Goal: Task Accomplishment & Management: Use online tool/utility

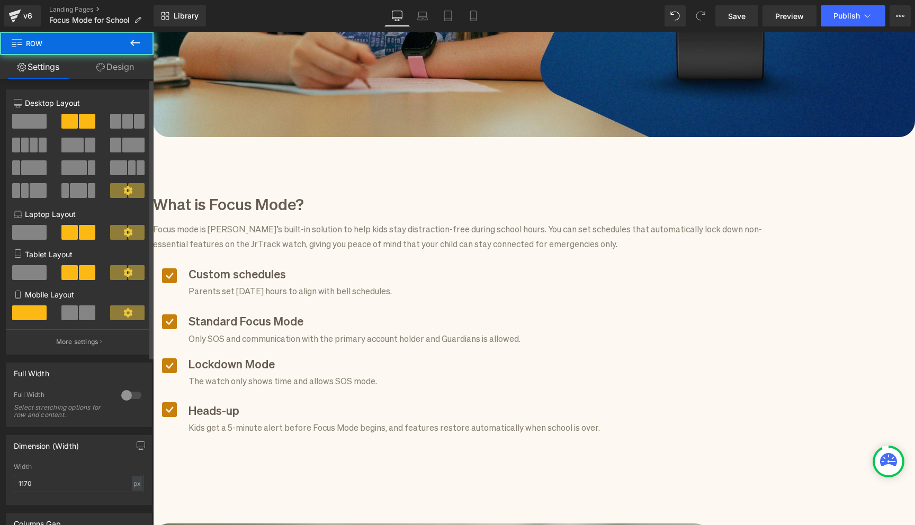
click at [25, 121] on span at bounding box center [29, 121] width 34 height 15
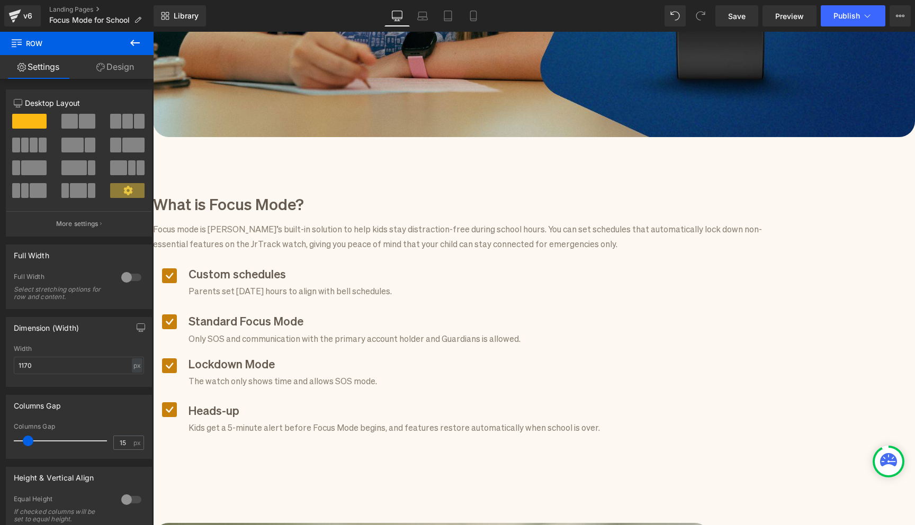
click at [268, 192] on h3 "What is Focus Mode?" at bounding box center [462, 203] width 619 height 22
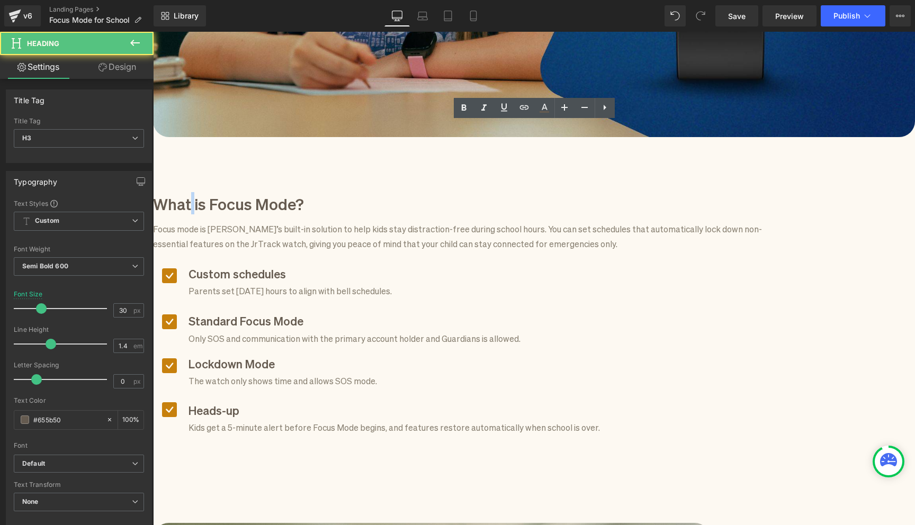
click at [268, 192] on h3 "What is Focus Mode?" at bounding box center [462, 203] width 619 height 22
click at [312, 192] on h3 "What is Focus Mode?" at bounding box center [462, 203] width 619 height 22
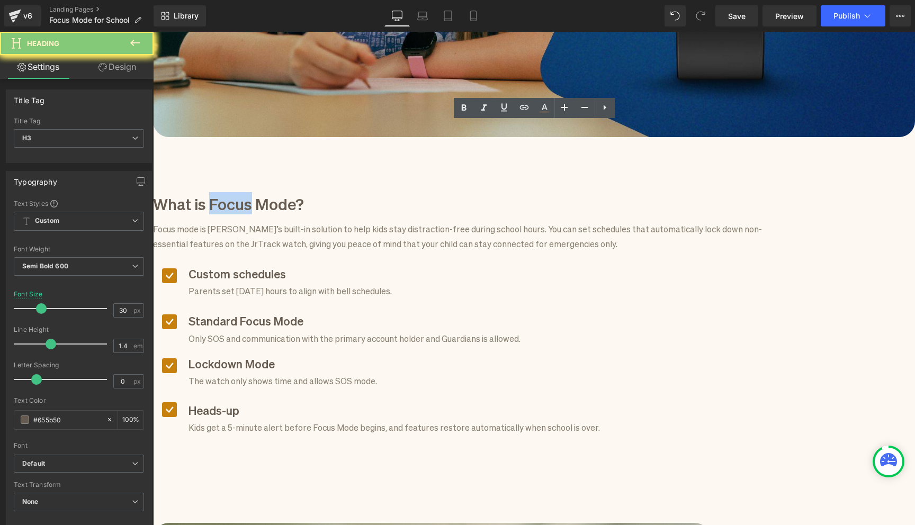
click at [312, 192] on h3 "What is Focus Mode?" at bounding box center [462, 203] width 619 height 22
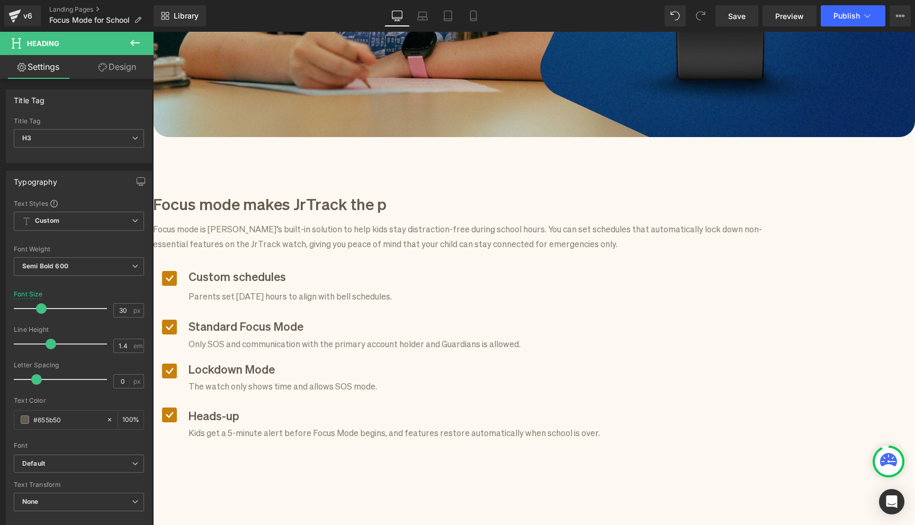
click at [314, 192] on h3 "Focus mode makes JrTrack the p" at bounding box center [462, 203] width 619 height 22
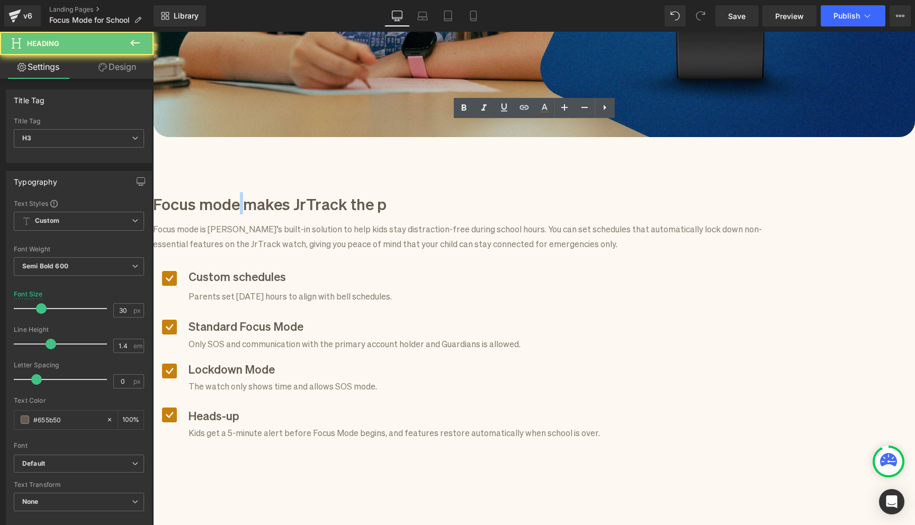
click at [314, 192] on h3 "Focus mode makes JrTrack the p" at bounding box center [462, 203] width 619 height 22
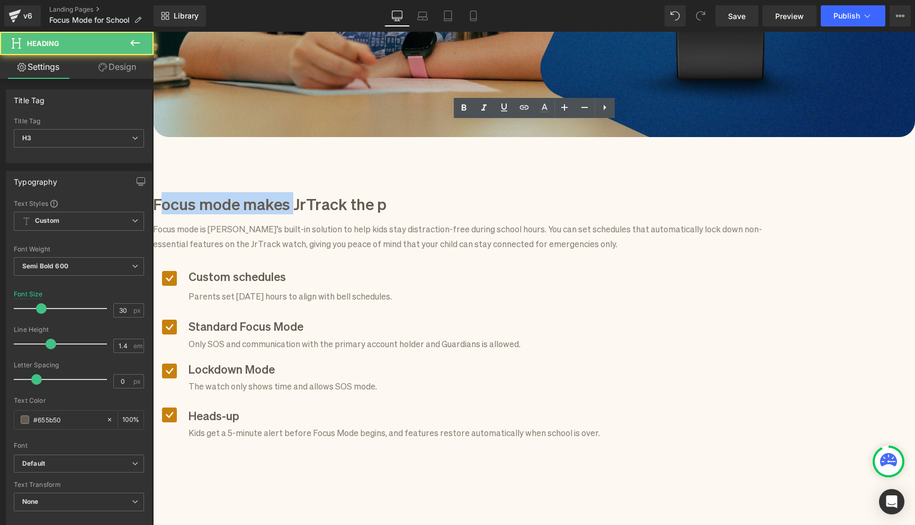
drag, startPoint x: 371, startPoint y: 139, endPoint x: 241, endPoint y: 139, distance: 130.2
click at [241, 192] on h3 "Focus mode makes JrTrack the p" at bounding box center [462, 203] width 619 height 22
click at [345, 192] on h3 "Focus mode makes JrTrack the p" at bounding box center [462, 203] width 619 height 22
drag, startPoint x: 372, startPoint y: 135, endPoint x: 210, endPoint y: 128, distance: 161.6
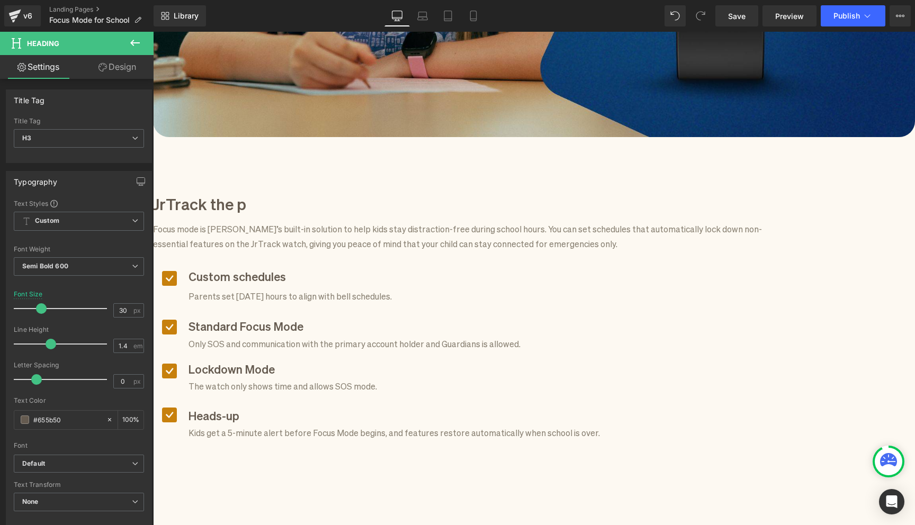
click at [287, 192] on h3 "JrTrack the p" at bounding box center [462, 203] width 619 height 22
click at [344, 192] on h3 "JrTrack is the p" at bounding box center [462, 203] width 619 height 22
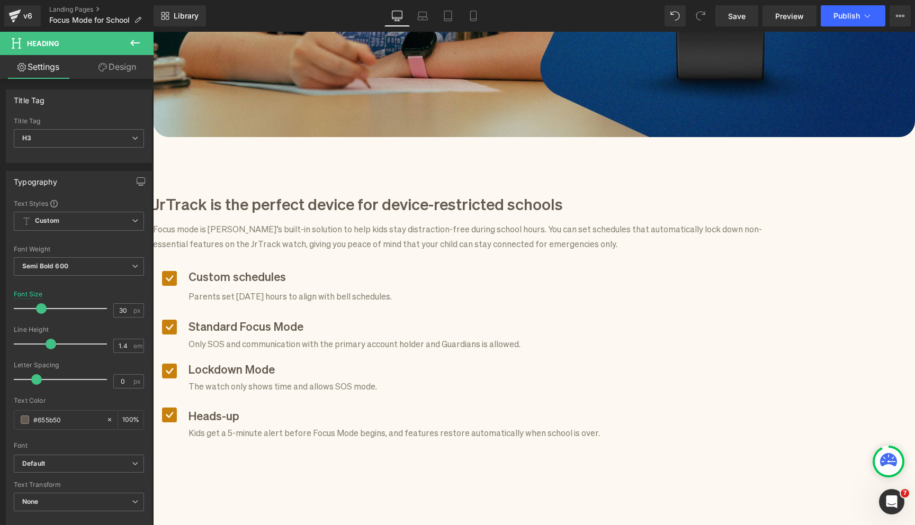
click at [228, 192] on div "JrTrack is the perfect device for device-restricted schools Heading Focus mode …" at bounding box center [462, 339] width 619 height 294
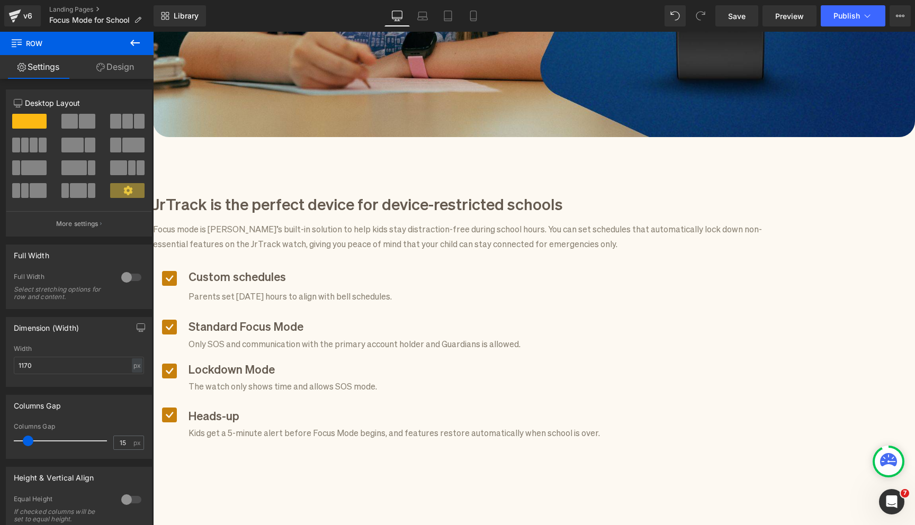
click at [286, 268] on strong "Custom schedules" at bounding box center [236, 275] width 97 height 15
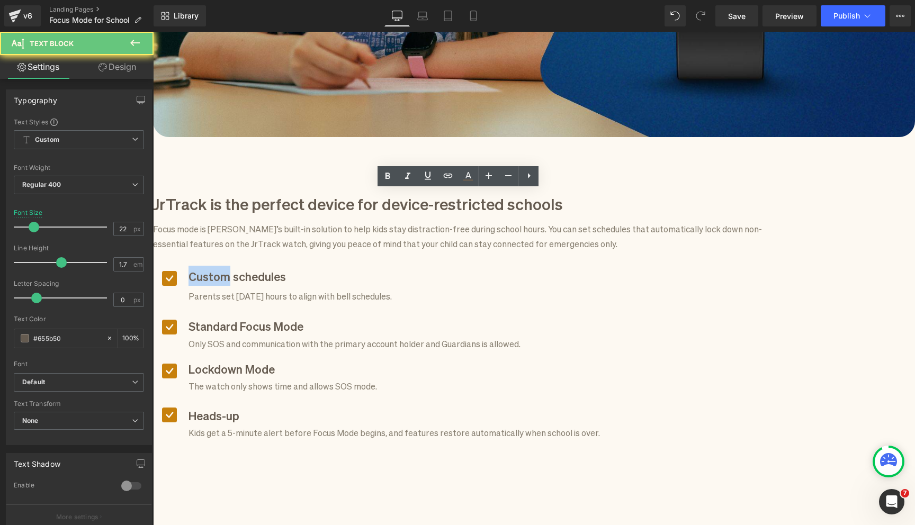
click at [286, 268] on strong "Custom schedules" at bounding box center [236, 275] width 97 height 15
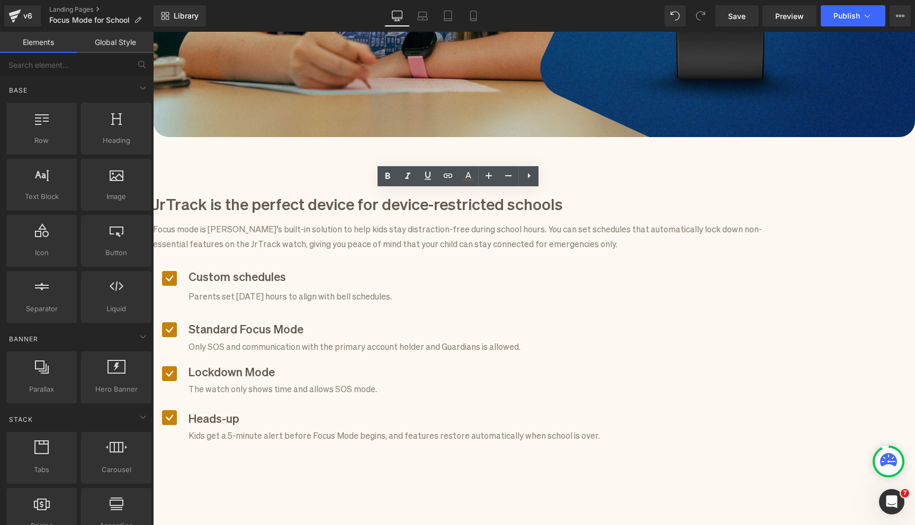
click at [283, 268] on strong "Custom schedules" at bounding box center [236, 275] width 97 height 15
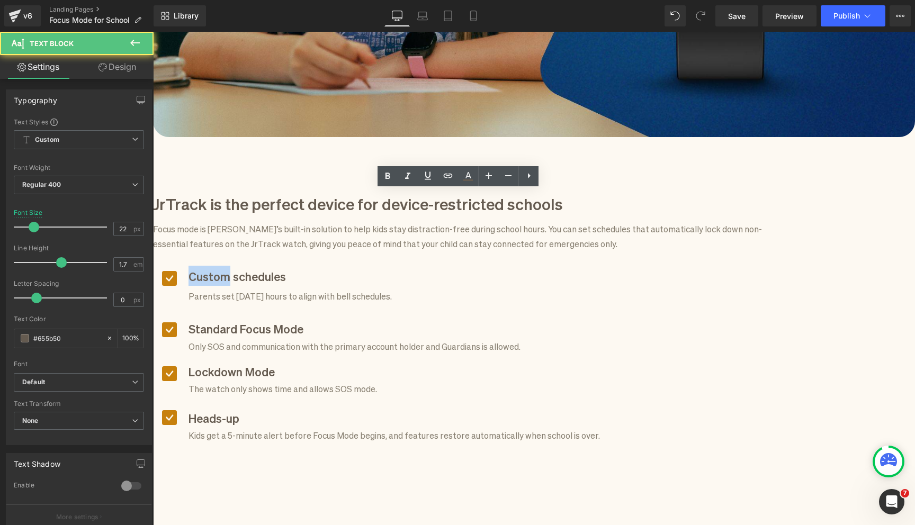
click at [283, 268] on strong "Custom schedules" at bounding box center [236, 275] width 97 height 15
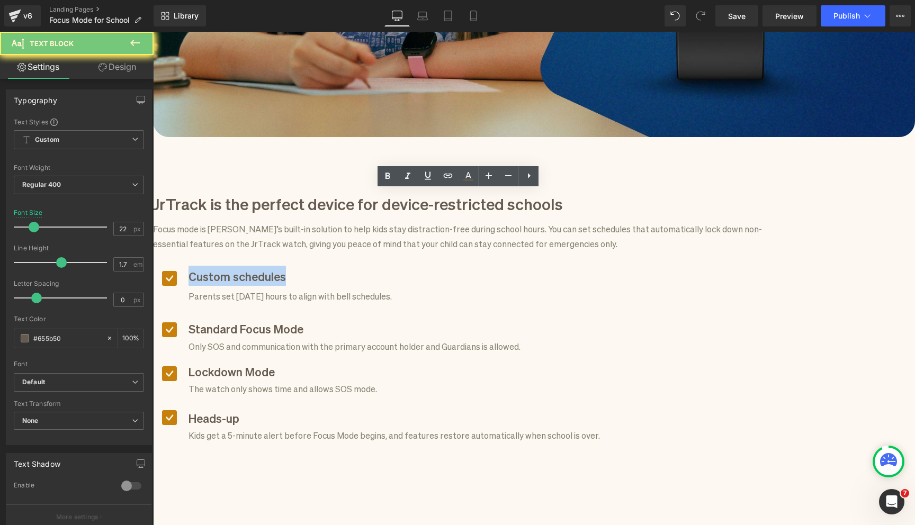
click at [283, 268] on strong "Custom schedules" at bounding box center [236, 275] width 97 height 15
click at [153, 32] on link "Icon" at bounding box center [153, 32] width 0 height 0
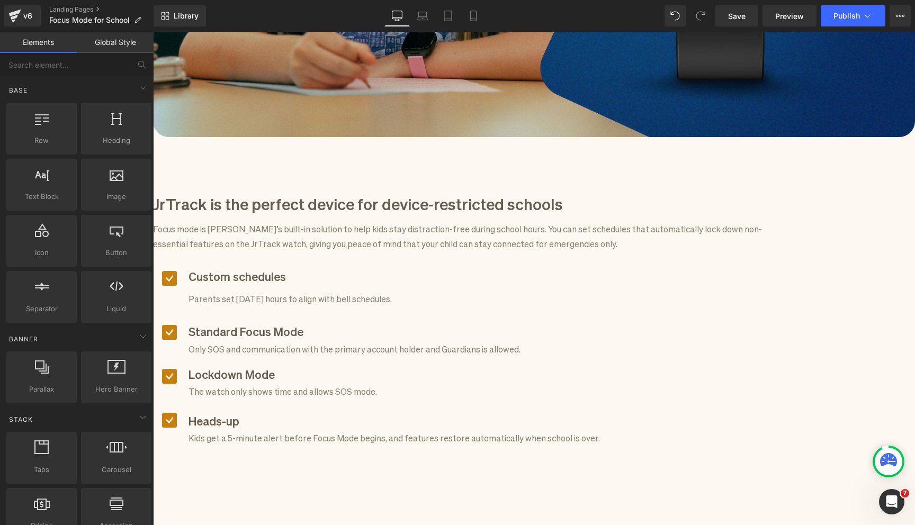
click at [286, 268] on strong "Custom schedules" at bounding box center [236, 275] width 97 height 15
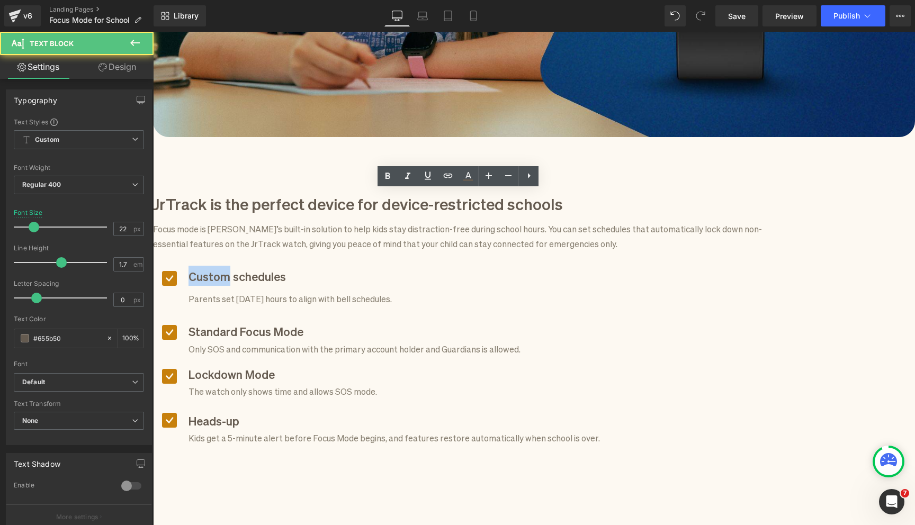
click at [286, 268] on strong "Custom schedules" at bounding box center [236, 275] width 97 height 15
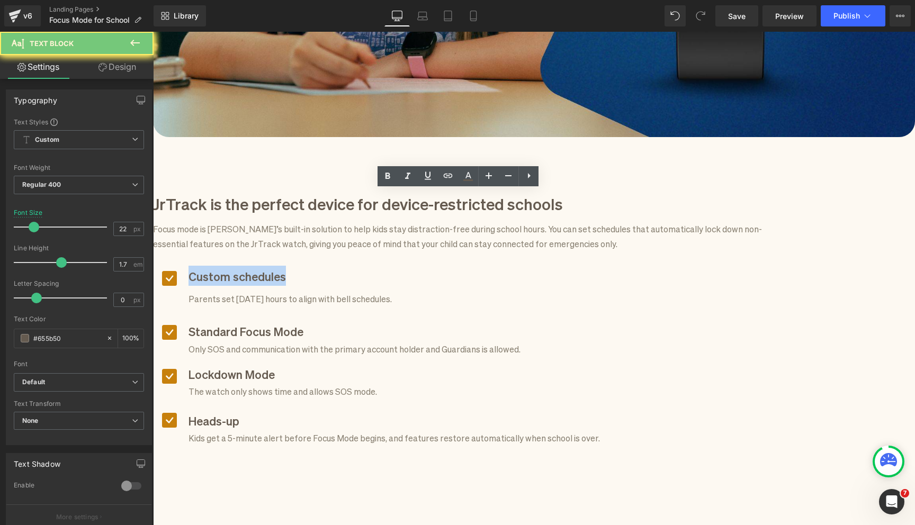
click at [286, 268] on strong "Custom schedules" at bounding box center [236, 275] width 97 height 15
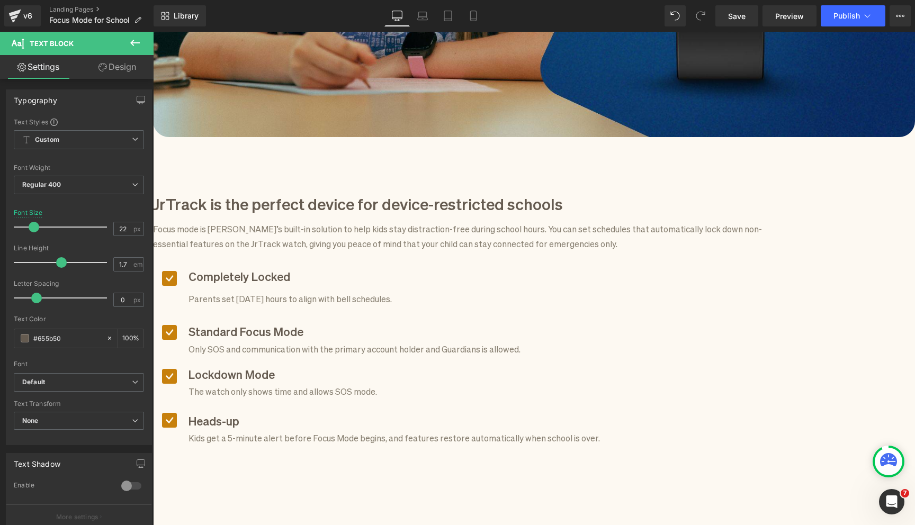
click at [296, 291] on p "Parents set [DATE] hours to align with bell schedules." at bounding box center [393, 298] width 411 height 14
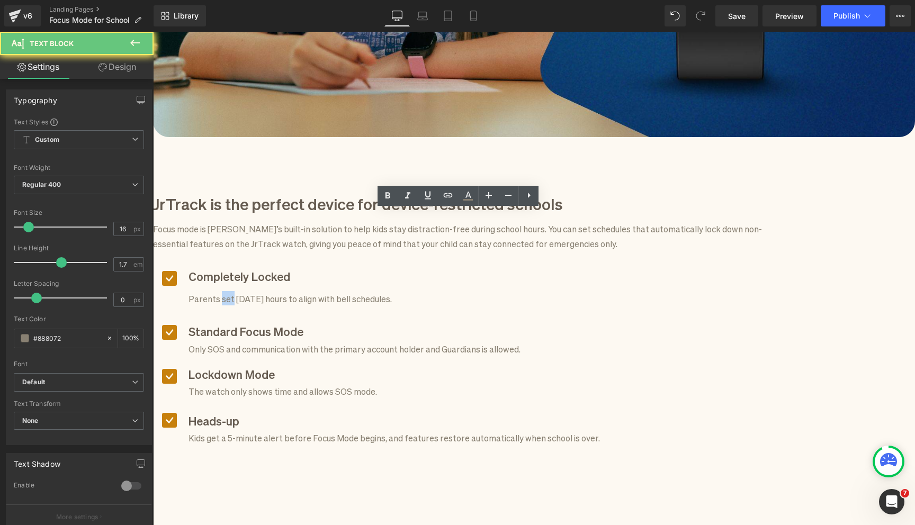
click at [296, 291] on p "Parents set [DATE] hours to align with bell schedules." at bounding box center [393, 298] width 411 height 14
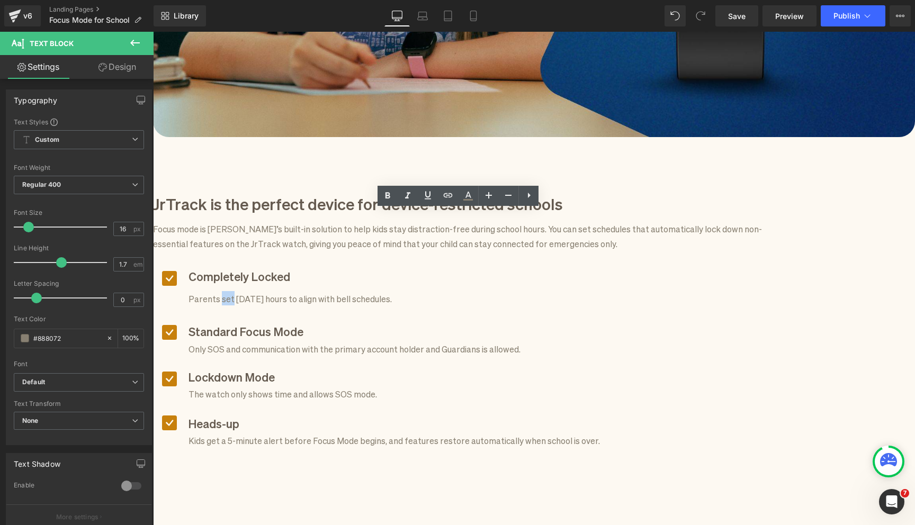
click at [302, 386] on p "The watch only shows time and allows SOS mode." at bounding box center [393, 393] width 411 height 14
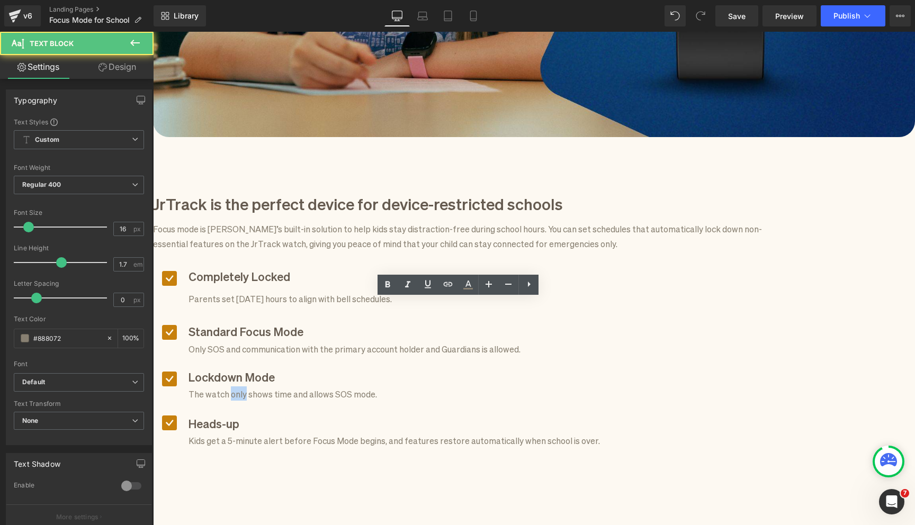
click at [302, 386] on p "The watch only shows time and allows SOS mode." at bounding box center [393, 393] width 411 height 14
copy p "The watch only shows time and allows SOS mode."
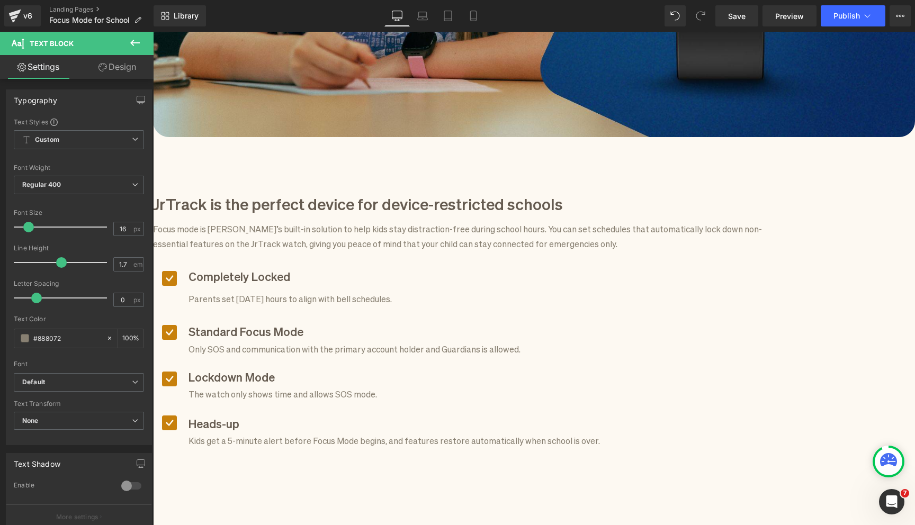
click at [307, 291] on p "Parents set [DATE] hours to align with bell schedules." at bounding box center [393, 298] width 411 height 14
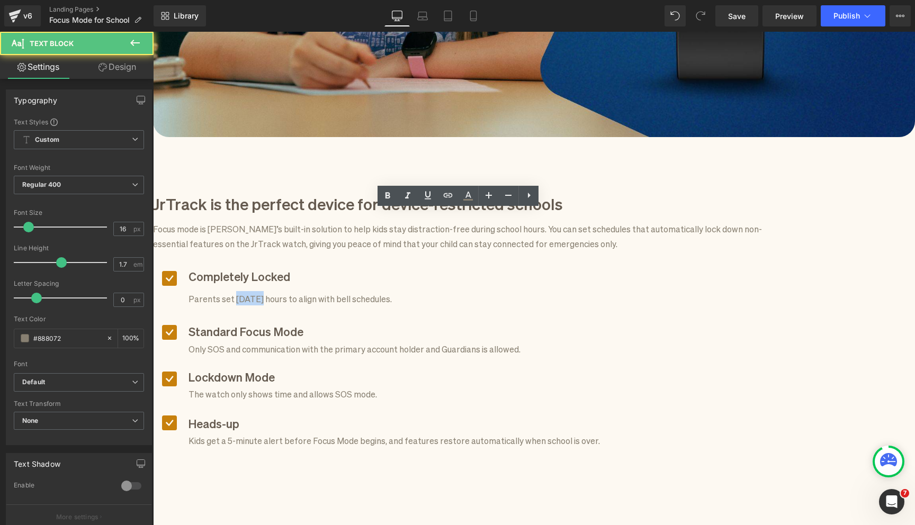
click at [307, 291] on p "Parents set [DATE] hours to align with bell schedules." at bounding box center [393, 298] width 411 height 14
paste div
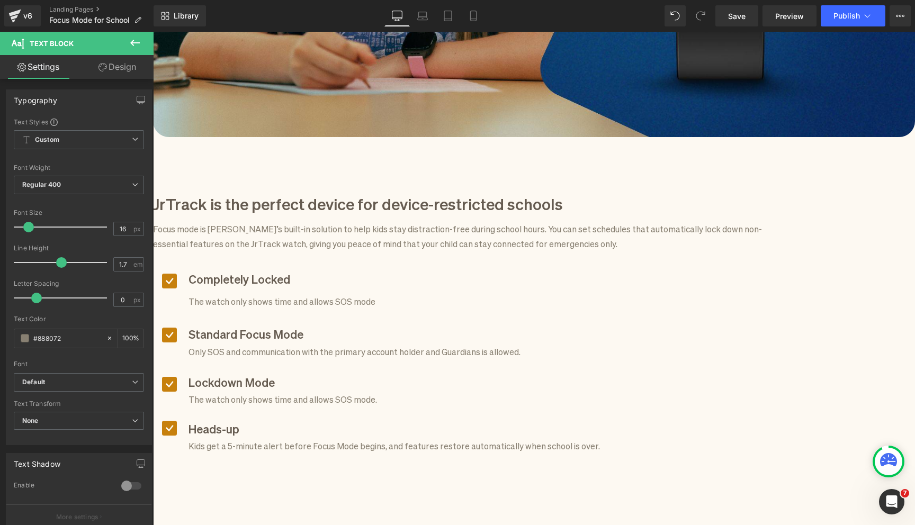
click at [290, 271] on b "Completely Locked" at bounding box center [239, 278] width 102 height 15
click at [377, 268] on p "Completely locked" at bounding box center [393, 278] width 411 height 20
click at [374, 294] on p "The watch only shows time and allows SOS mode" at bounding box center [393, 301] width 411 height 14
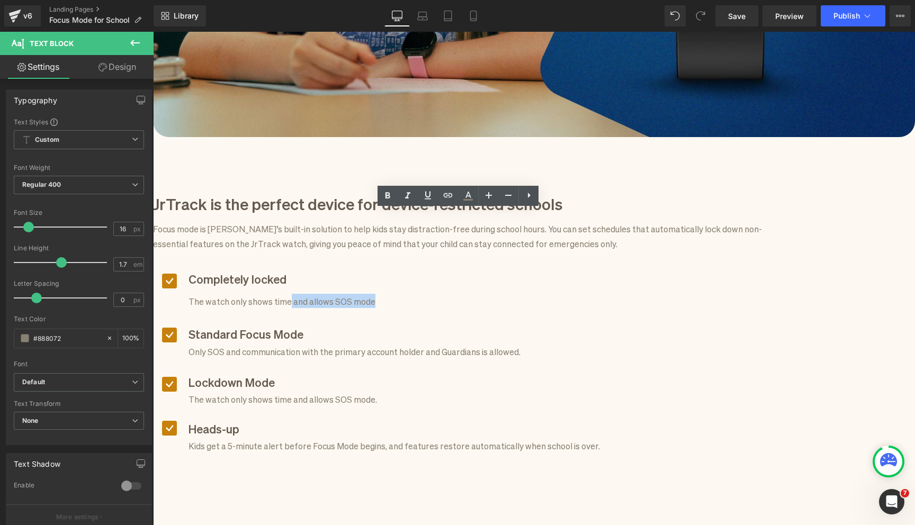
drag, startPoint x: 358, startPoint y: 221, endPoint x: 442, endPoint y: 218, distance: 84.3
click at [442, 294] on p "The watch only shows time and allows SOS mode" at bounding box center [393, 301] width 411 height 14
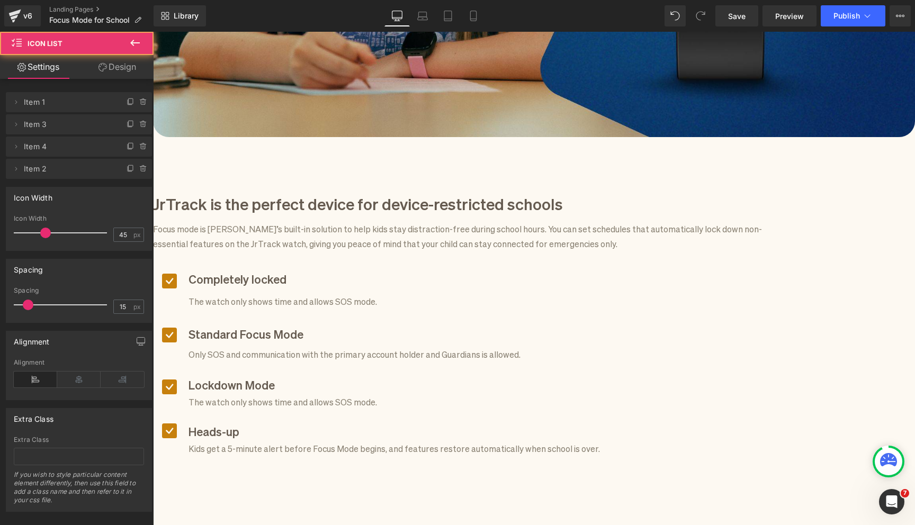
click at [731, 268] on div "Icon Completely locked Text Block The watch only shows time and allows SOS mode…" at bounding box center [462, 370] width 619 height 205
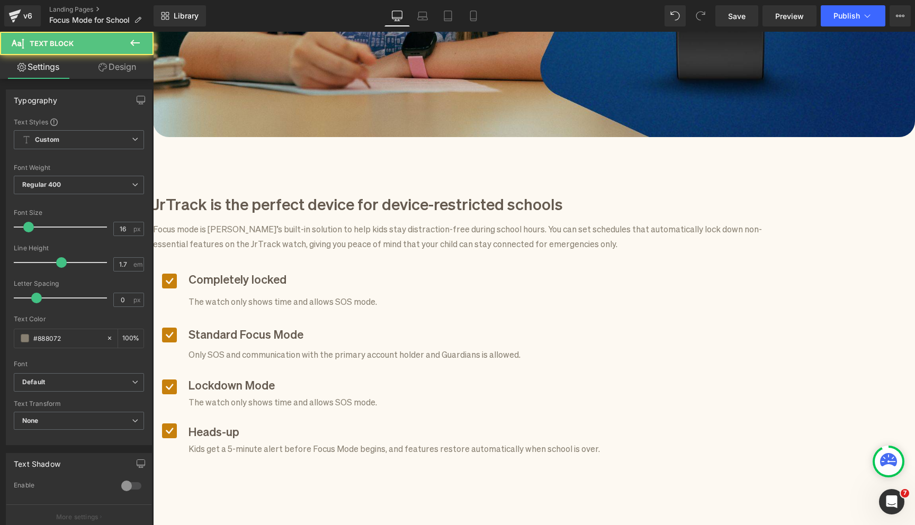
click at [365, 294] on p "The watch only shows time and allows SOS mode." at bounding box center [393, 301] width 411 height 14
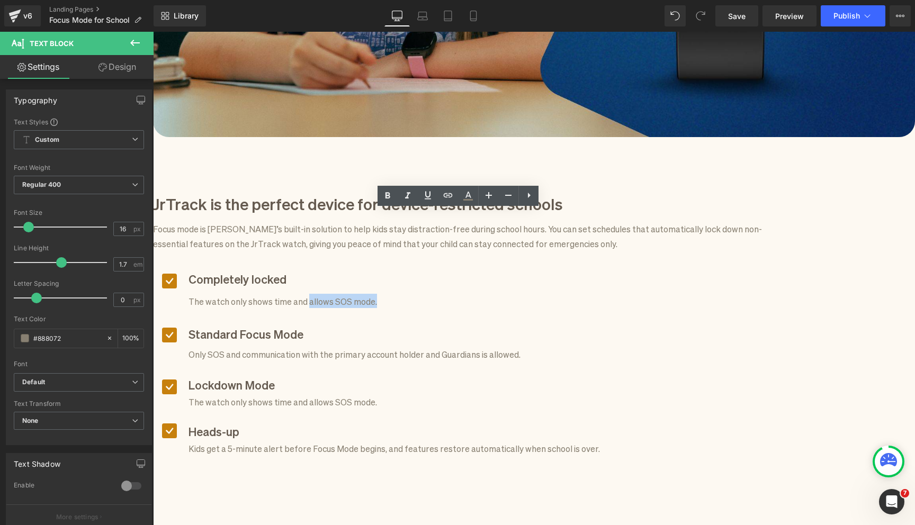
drag, startPoint x: 377, startPoint y: 222, endPoint x: 447, endPoint y: 222, distance: 69.9
click at [447, 294] on p "The watch only shows time and allows SOS mode." at bounding box center [393, 301] width 411 height 14
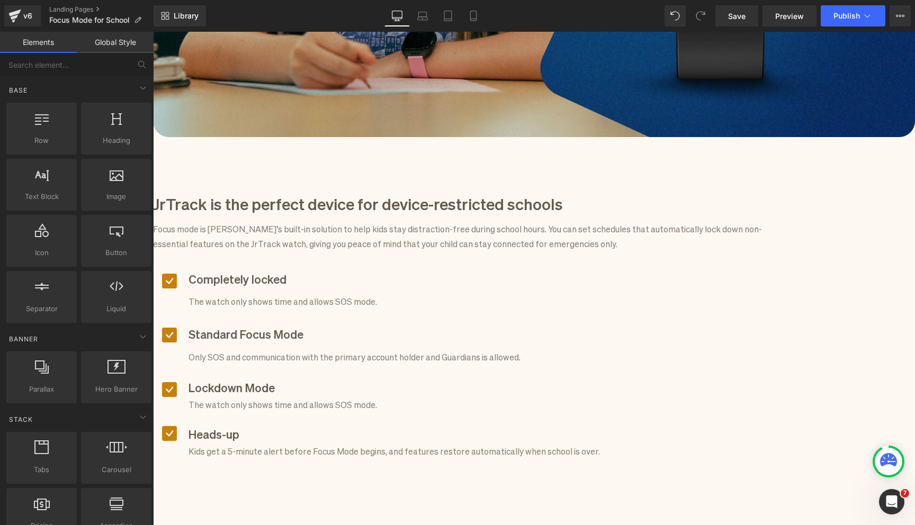
click at [153, 32] on span "Icon List" at bounding box center [153, 32] width 0 height 0
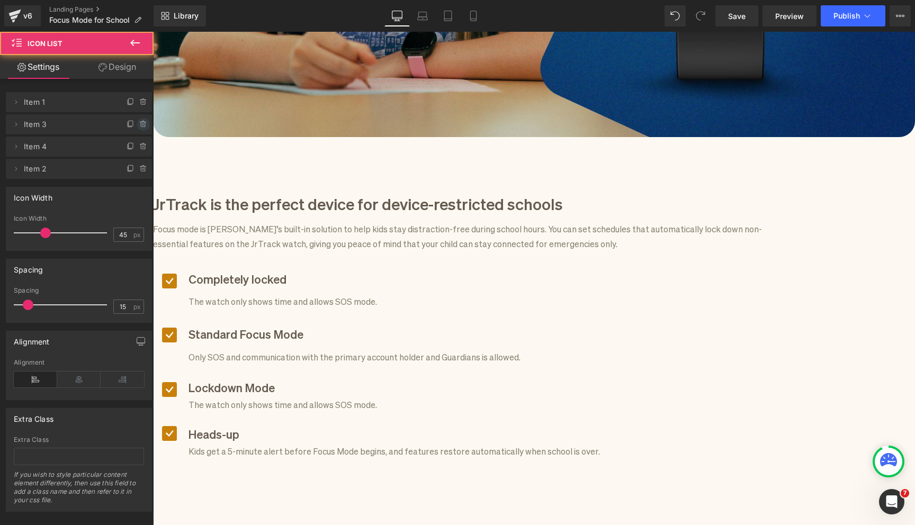
click at [143, 122] on icon at bounding box center [143, 124] width 8 height 8
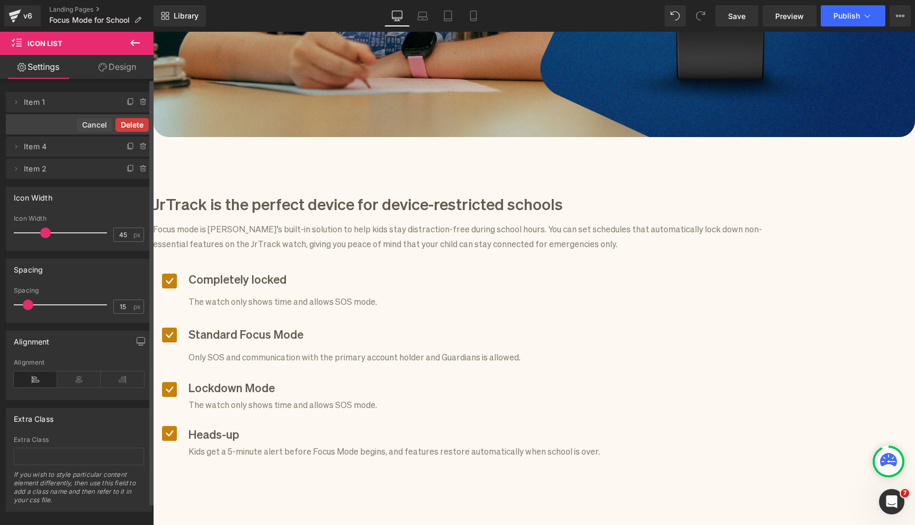
click at [137, 125] on button "Delete" at bounding box center [131, 125] width 33 height 14
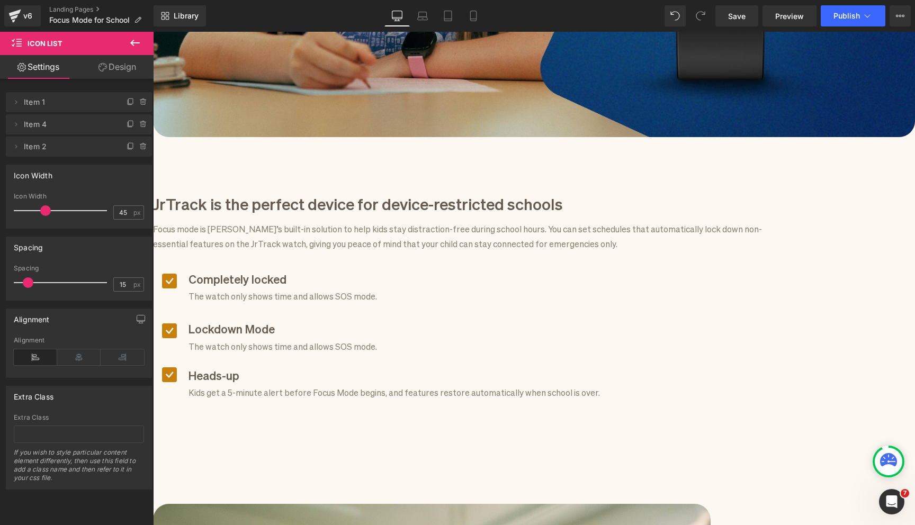
click at [286, 271] on b "Completely locked" at bounding box center [237, 278] width 98 height 15
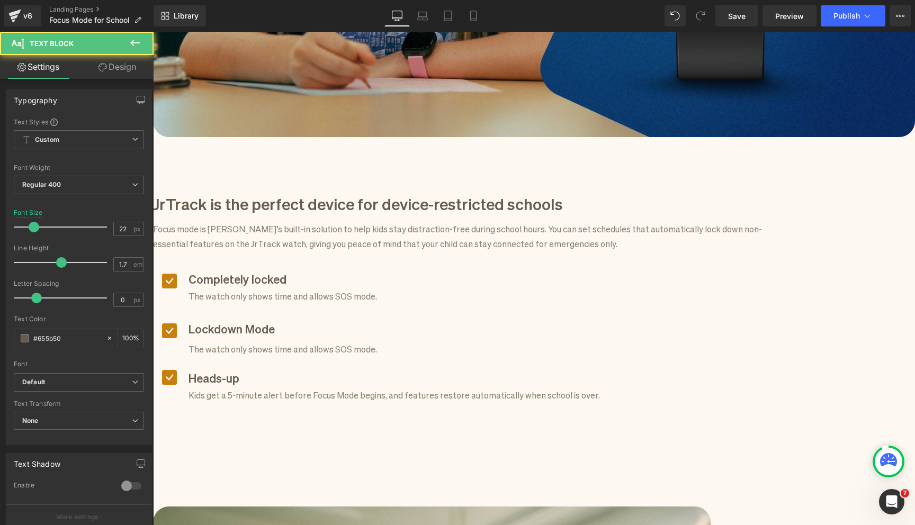
click at [286, 271] on b "Completely locked" at bounding box center [237, 278] width 98 height 15
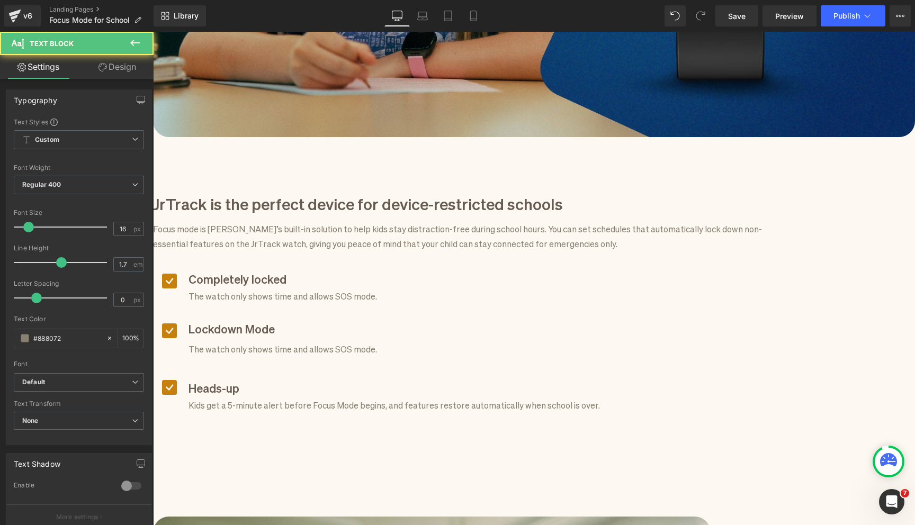
click at [271, 363] on div at bounding box center [393, 366] width 414 height 7
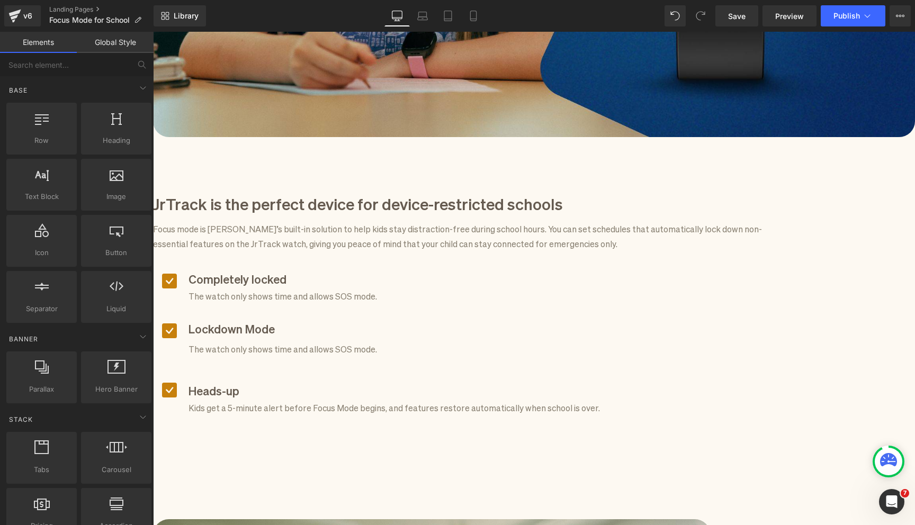
click at [296, 192] on h3 "JrTrack is the perfect device for device-restricted schools" at bounding box center [462, 203] width 619 height 22
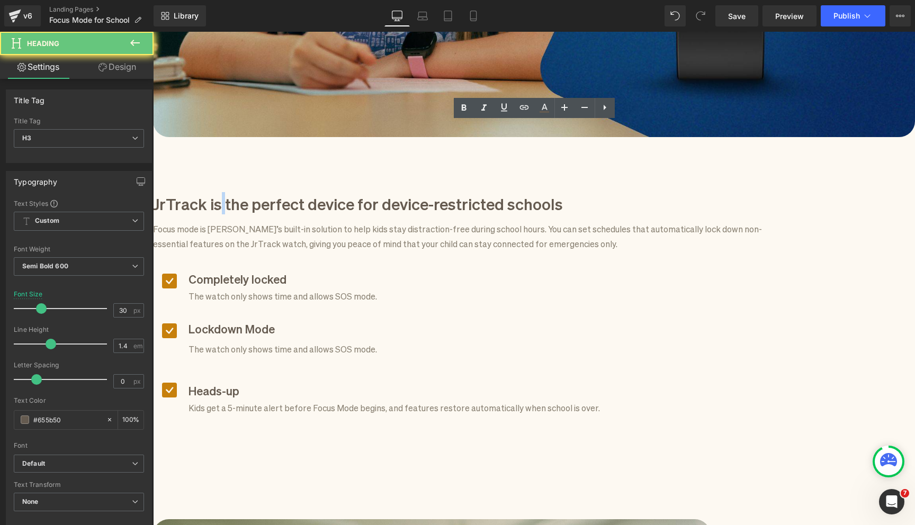
click at [296, 192] on h3 "JrTrack is the perfect device for device-restricted schools" at bounding box center [462, 203] width 619 height 22
click at [319, 192] on h3 "JrTrack is the perfect device for device-restricted schools" at bounding box center [462, 203] width 619 height 22
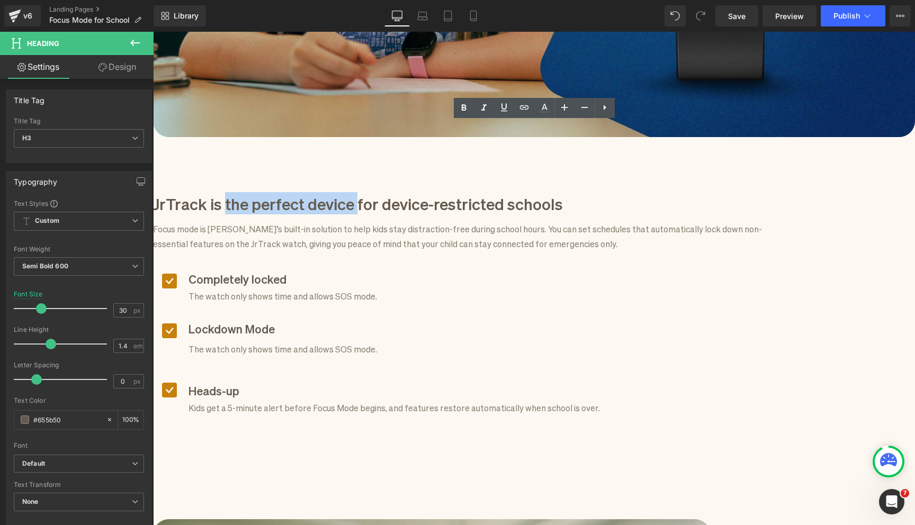
drag, startPoint x: 432, startPoint y: 137, endPoint x: 301, endPoint y: 145, distance: 131.0
click at [301, 192] on div "JrTrack is the perfect device for device-restricted schools" at bounding box center [462, 205] width 619 height 26
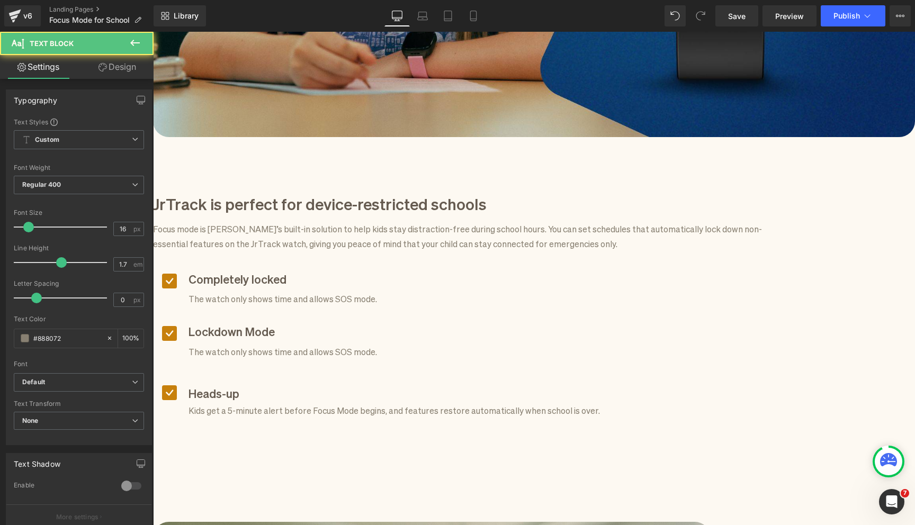
click at [282, 221] on p "Focus mode is [PERSON_NAME]’s built-in solution to help kids stay distraction-f…" at bounding box center [461, 235] width 617 height 29
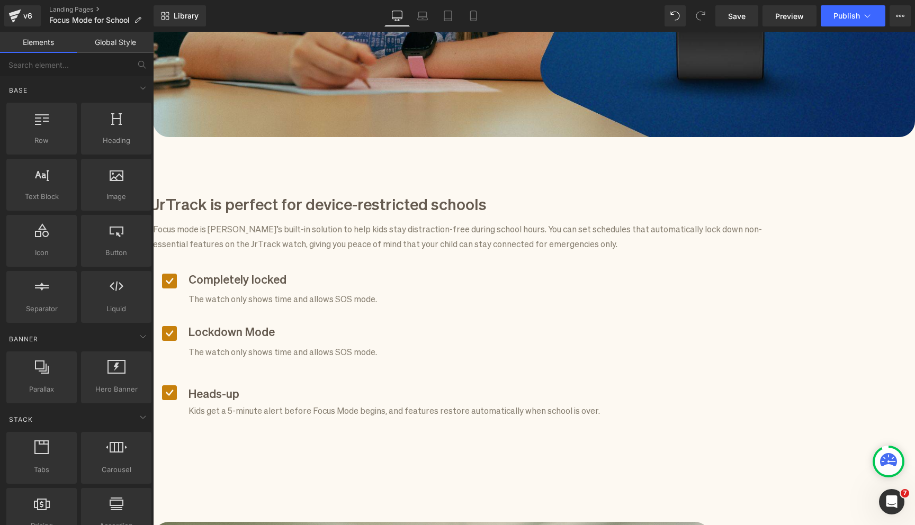
click at [456, 221] on p "Focus mode is [PERSON_NAME]’s built-in solution to help kids stay distraction-f…" at bounding box center [461, 235] width 617 height 29
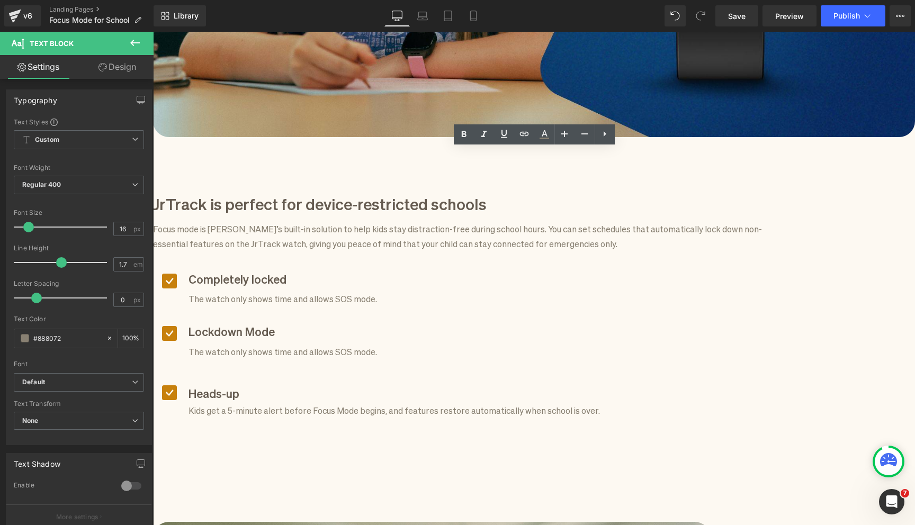
click at [453, 221] on p "Focus mode is [PERSON_NAME]’s built-in solution to help kids stay distraction-f…" at bounding box center [461, 235] width 617 height 29
click at [584, 221] on p "Focus mode is [PERSON_NAME]’s built-in solution to help kids stay distraction-f…" at bounding box center [461, 235] width 617 height 29
click at [353, 221] on p "Focus mode is [PERSON_NAME]’s built-in solution to help kids stay distraction-f…" at bounding box center [461, 235] width 617 height 29
click at [392, 221] on p "Focus mode is [PERSON_NAME]’s built-in solution to help kids stay distraction-f…" at bounding box center [461, 235] width 617 height 29
click at [385, 221] on p "Focus mode is [PERSON_NAME]’s built-in solution to help kids stay distraction-f…" at bounding box center [461, 235] width 617 height 29
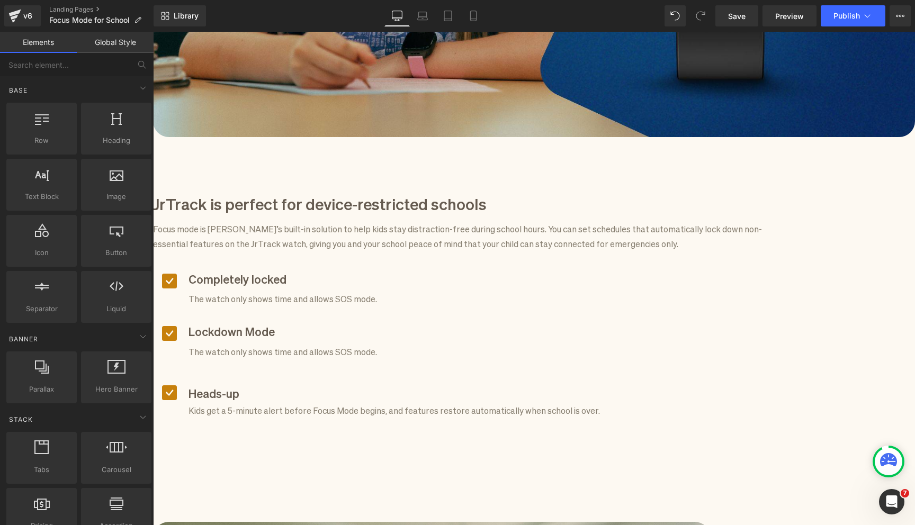
click at [286, 271] on b "Completely locked" at bounding box center [237, 278] width 98 height 15
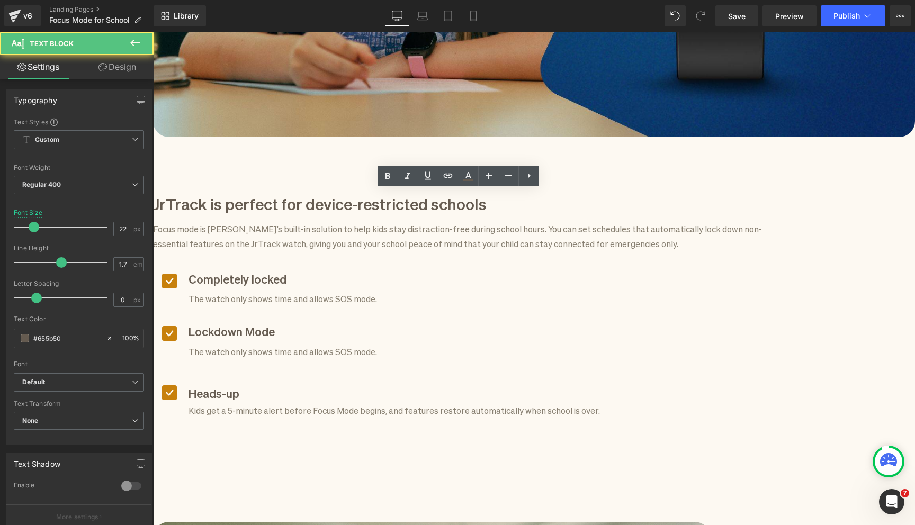
click at [360, 268] on p "Completely locked" at bounding box center [393, 278] width 411 height 20
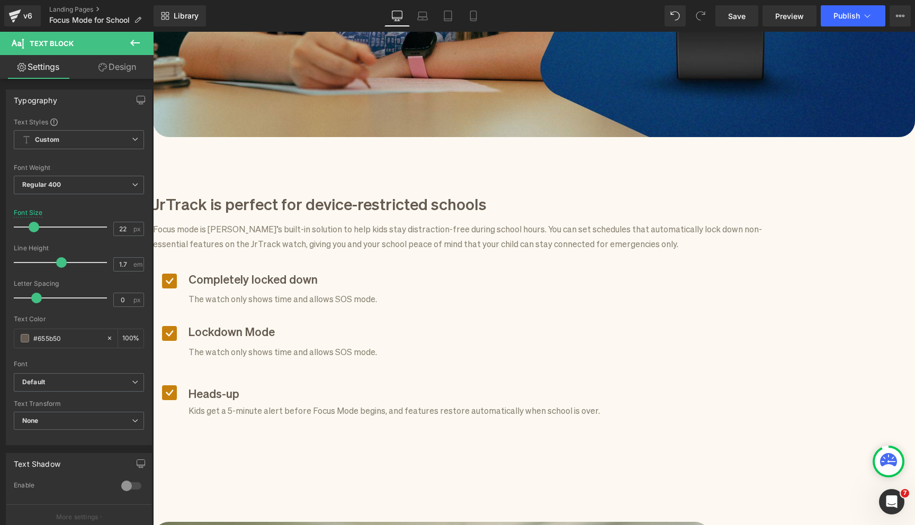
click at [275, 323] on strong "Lockdown Mode" at bounding box center [231, 330] width 86 height 15
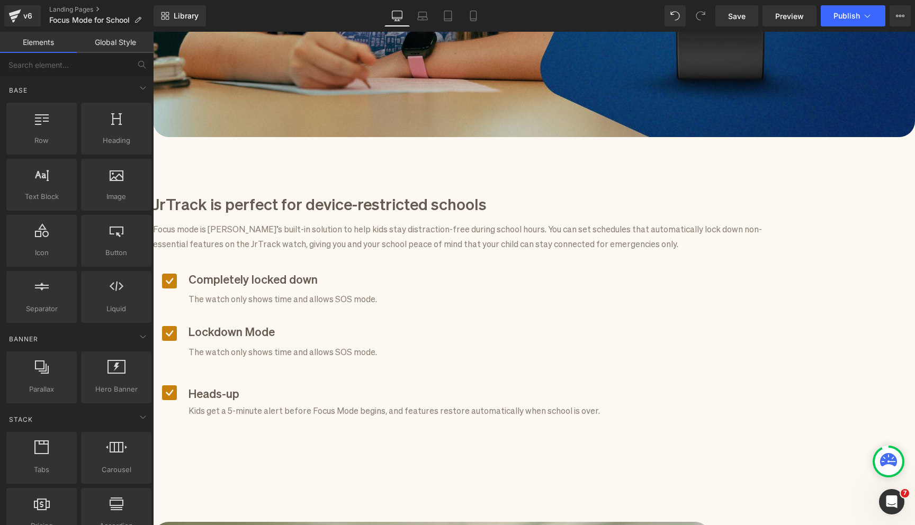
click at [275, 323] on strong "Lockdown Mode" at bounding box center [231, 330] width 86 height 15
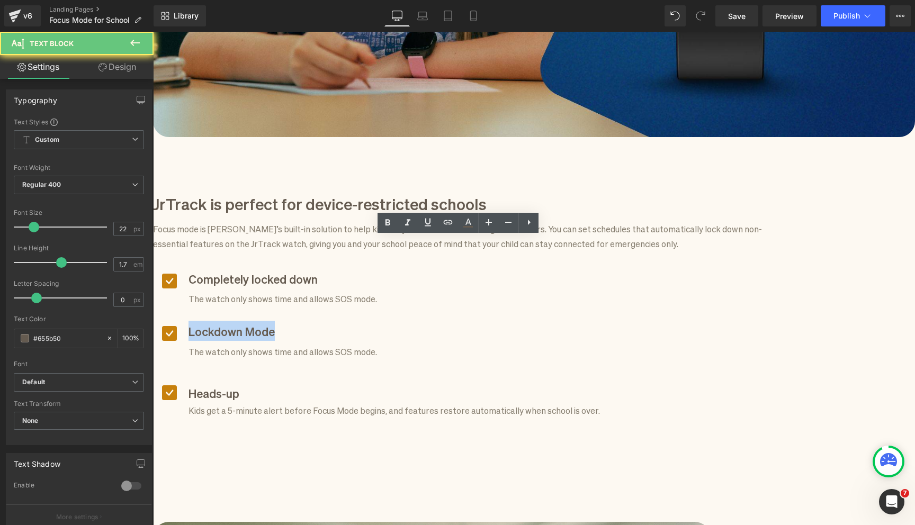
click at [275, 323] on strong "Lockdown Mode" at bounding box center [231, 330] width 86 height 15
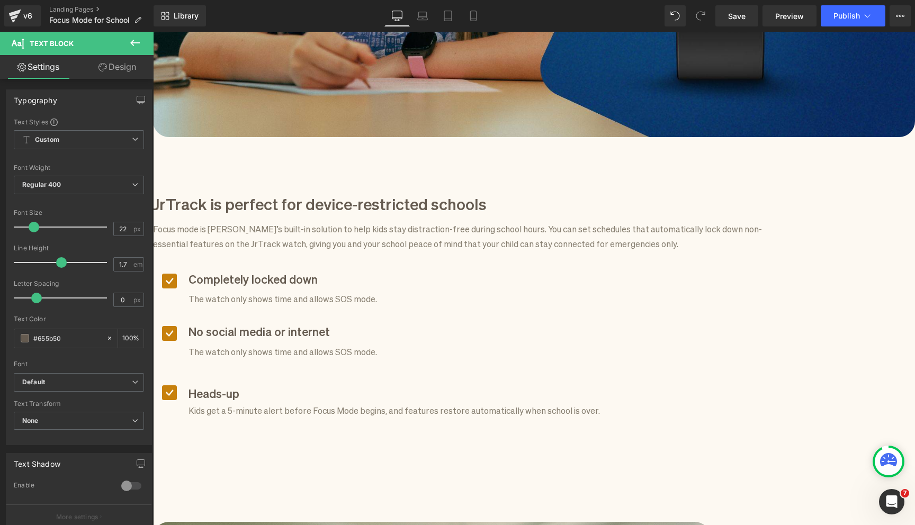
click at [296, 344] on p "The watch only shows time and allows SOS mode." at bounding box center [393, 351] width 411 height 14
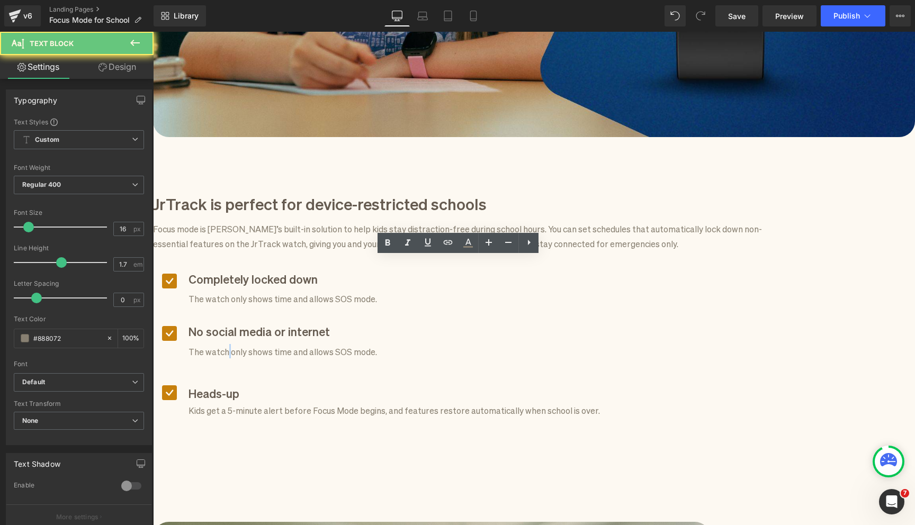
click at [296, 344] on p "The watch only shows time and allows SOS mode." at bounding box center [393, 351] width 411 height 14
click at [303, 344] on p "The watch only shows time and allows SOS mode." at bounding box center [393, 351] width 411 height 14
drag, startPoint x: 300, startPoint y: 265, endPoint x: 492, endPoint y: 265, distance: 192.7
click at [492, 344] on p "The watch only shows time and allows SOS mode." at bounding box center [393, 351] width 411 height 14
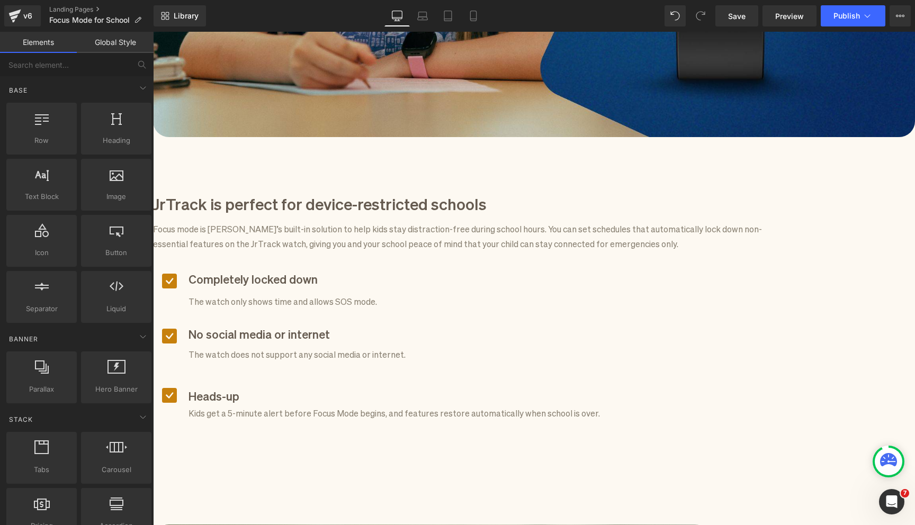
click at [261, 294] on p "The watch only shows time and allows SOS mode." at bounding box center [393, 301] width 411 height 14
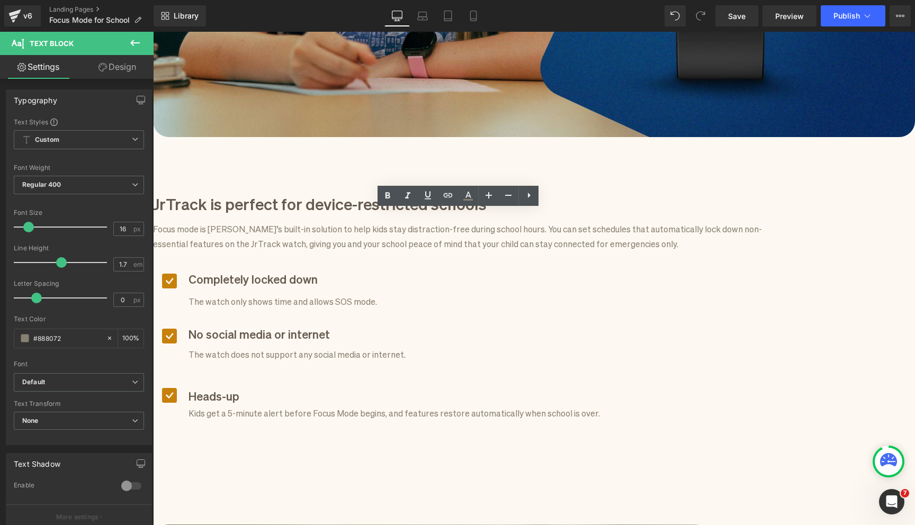
click at [259, 294] on p "The watch only shows time and allows SOS mode." at bounding box center [393, 301] width 411 height 14
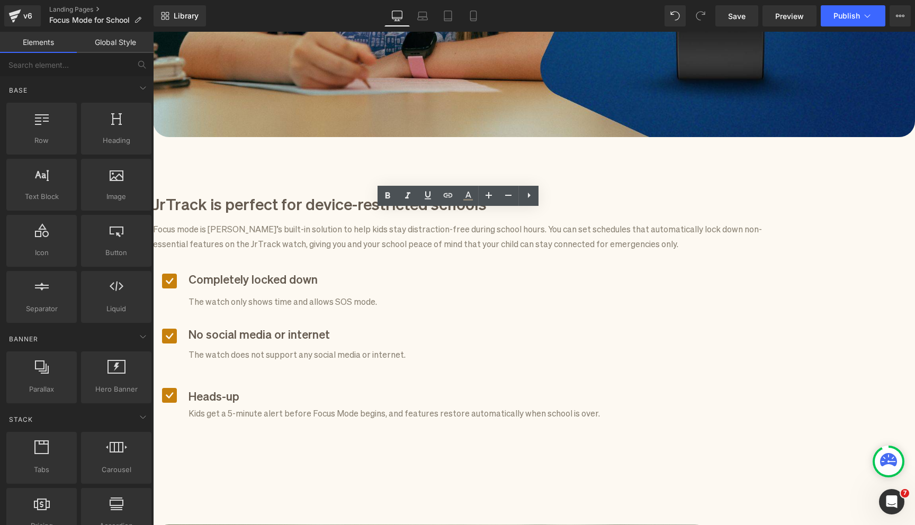
click at [239, 388] on strong "Heads-up" at bounding box center [213, 395] width 51 height 15
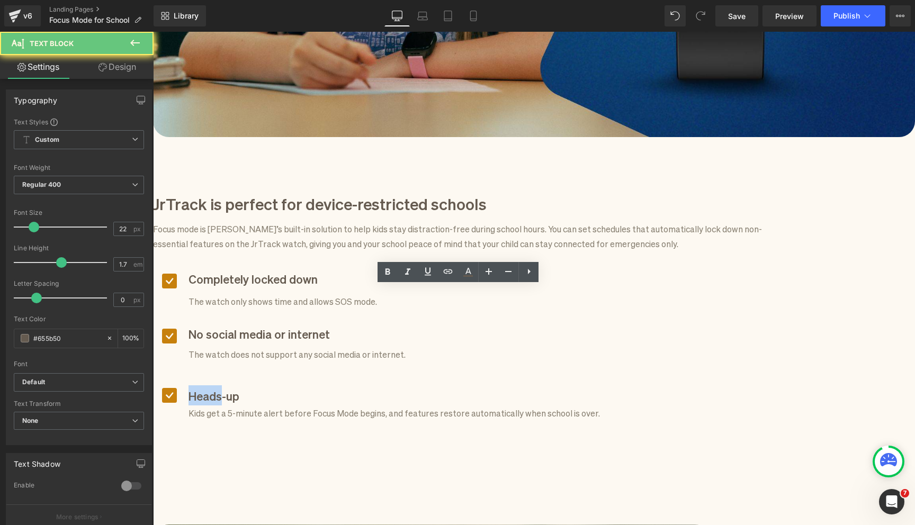
click at [239, 388] on strong "Heads-up" at bounding box center [213, 395] width 51 height 15
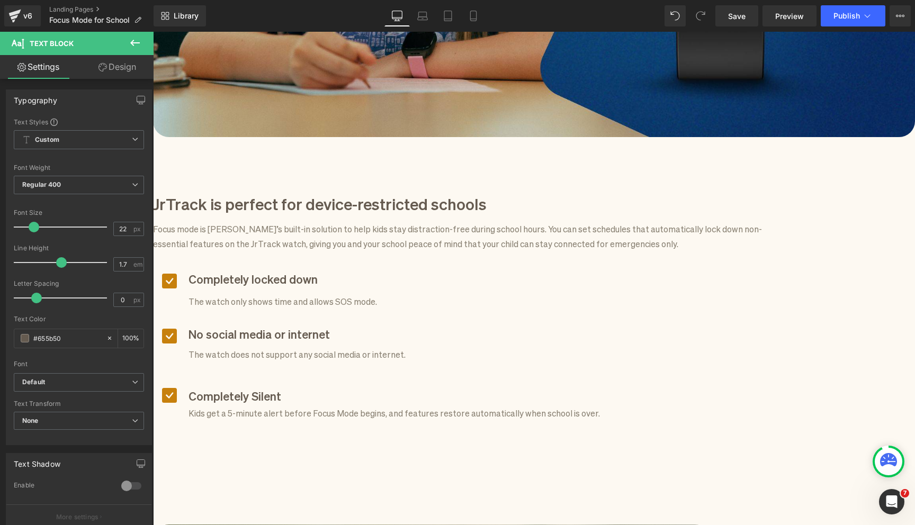
click at [275, 406] on p "Kids get a 5-minute alert before Focus Mode begins, and features restore automa…" at bounding box center [393, 413] width 411 height 14
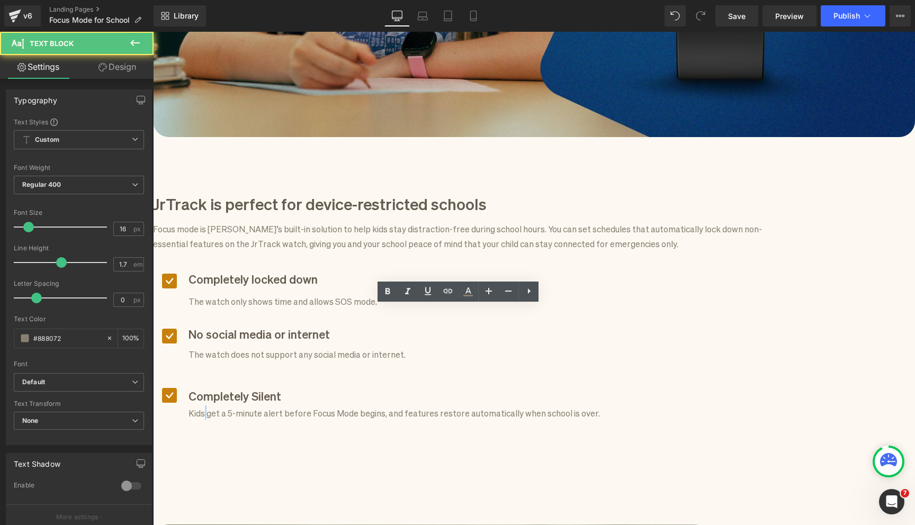
click at [275, 406] on p "Kids get a 5-minute alert before Focus Mode begins, and features restore automa…" at bounding box center [393, 413] width 411 height 14
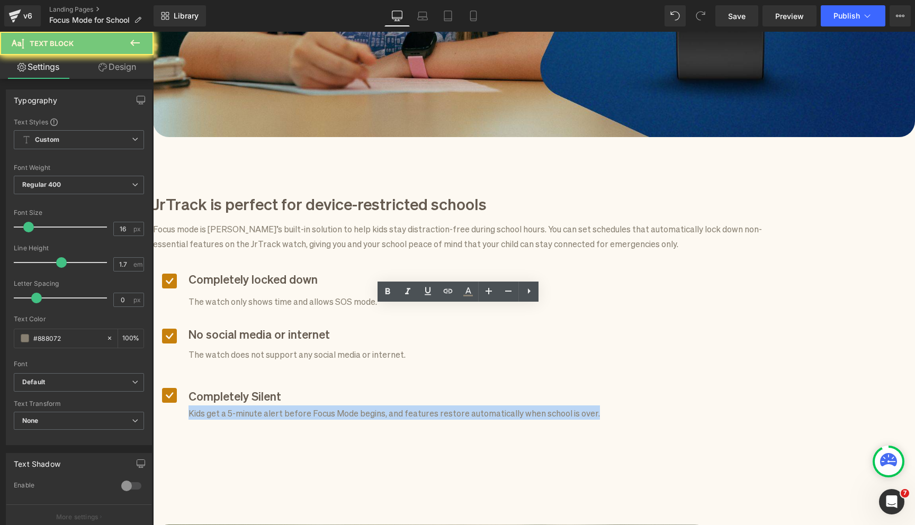
click at [275, 406] on p "Kids get a 5-minute alert before Focus Mode begins, and features restore automa…" at bounding box center [393, 413] width 411 height 14
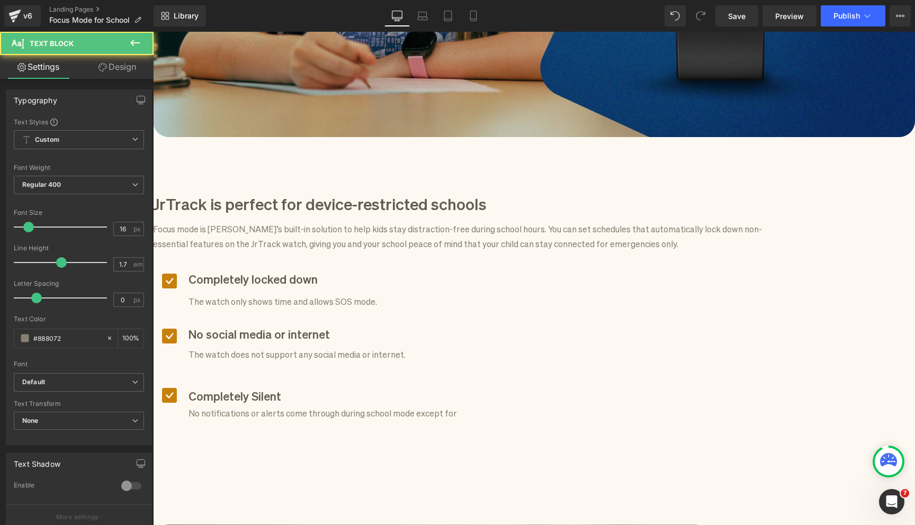
click at [453, 406] on p "No notifications or alerts come through during school mode except for" at bounding box center [322, 413] width 268 height 14
click at [454, 406] on p "No notifications or alerts come through during Focus mode except for" at bounding box center [321, 413] width 266 height 14
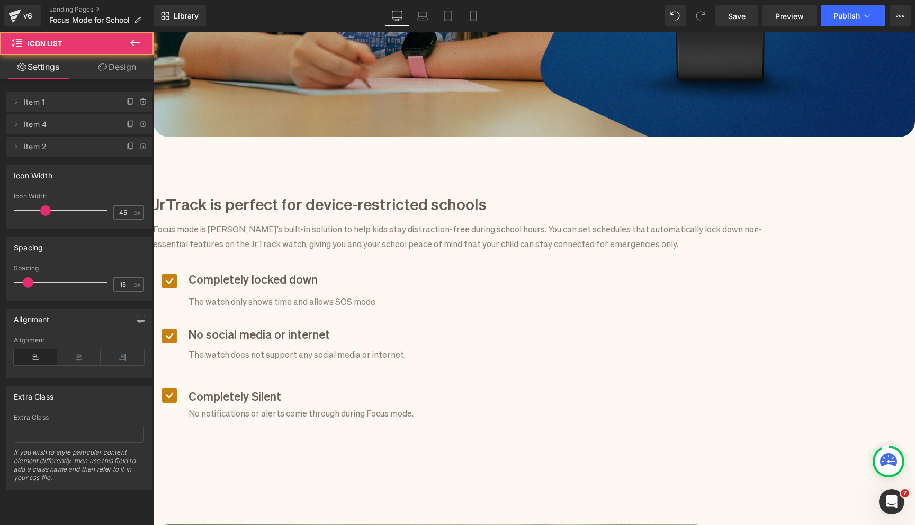
click at [295, 344] on div "Icon Completely locked down Text Block The watch only shows time and allows SOS…" at bounding box center [462, 362] width 619 height 212
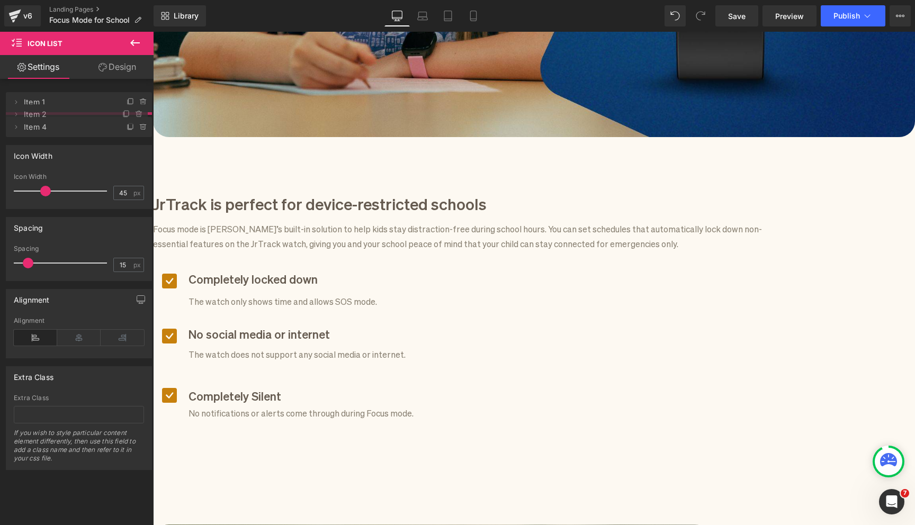
drag, startPoint x: 101, startPoint y: 150, endPoint x: 101, endPoint y: 118, distance: 32.3
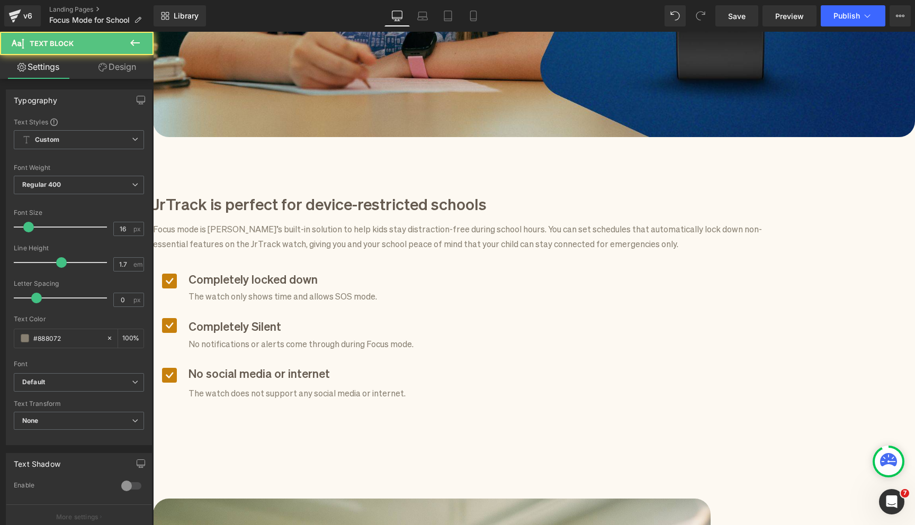
click at [299, 353] on div at bounding box center [300, 354] width 228 height 2
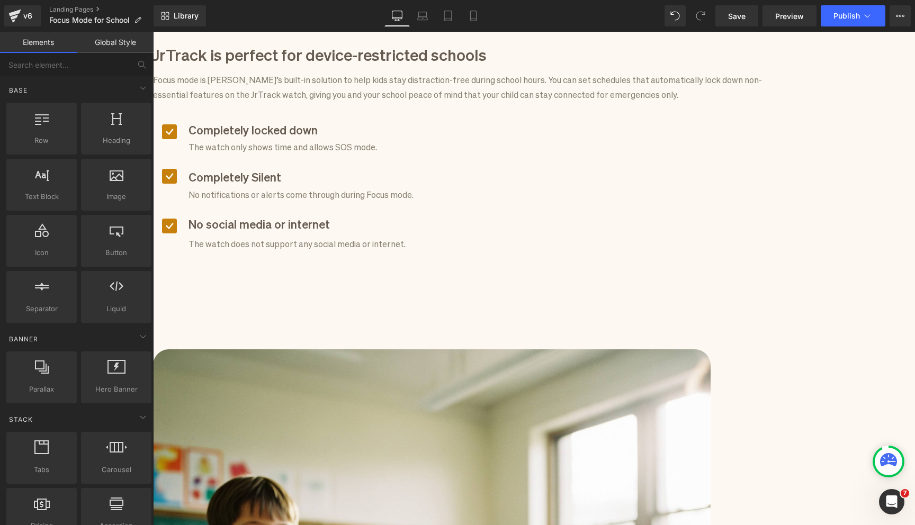
scroll to position [809, 0]
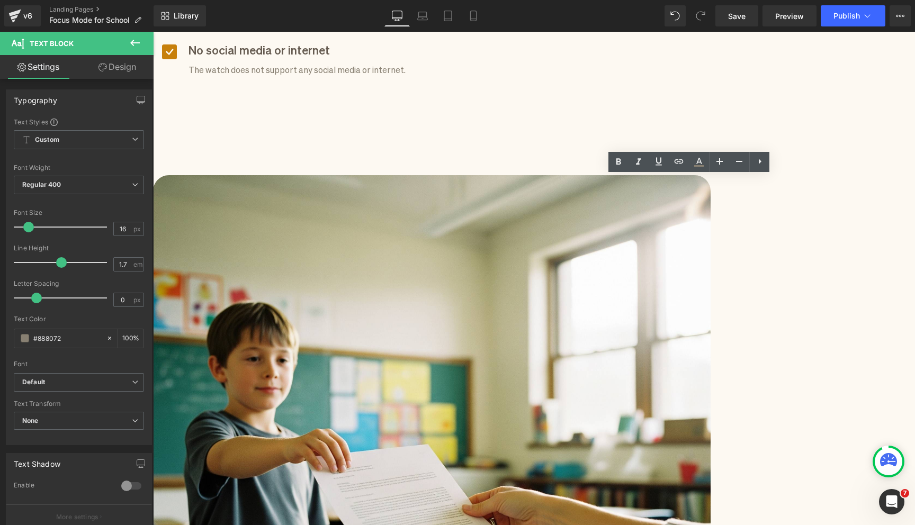
click at [855, 164] on div "Focus mode for schools Heading Eliminating distractions so kids can concentrate…" at bounding box center [534, 485] width 762 height 2337
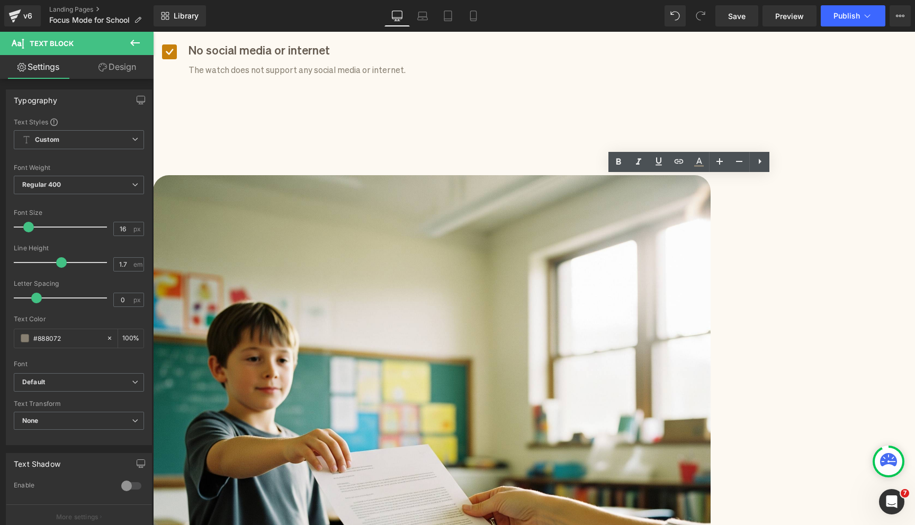
click at [851, 333] on div "Focus mode for schools Heading Eliminating distractions so kids can concentrate…" at bounding box center [534, 498] width 762 height 2363
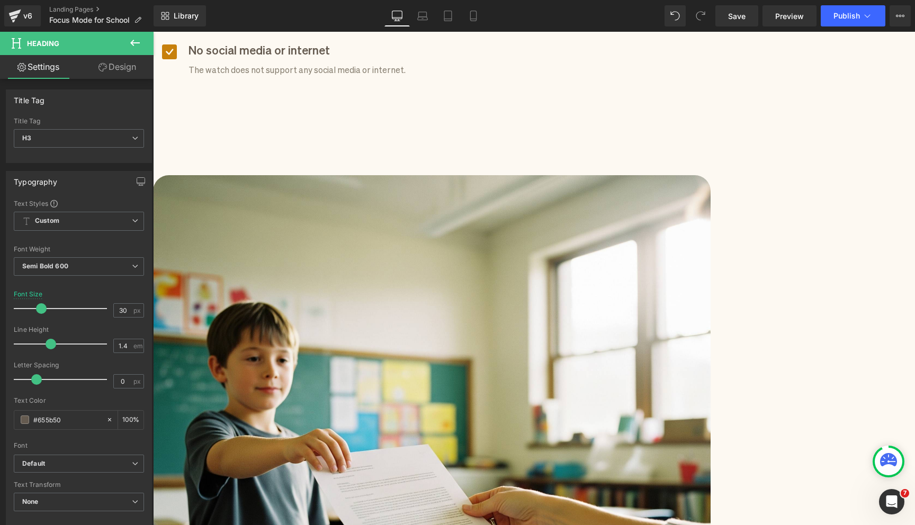
drag, startPoint x: 651, startPoint y: 78, endPoint x: 660, endPoint y: 51, distance: 27.8
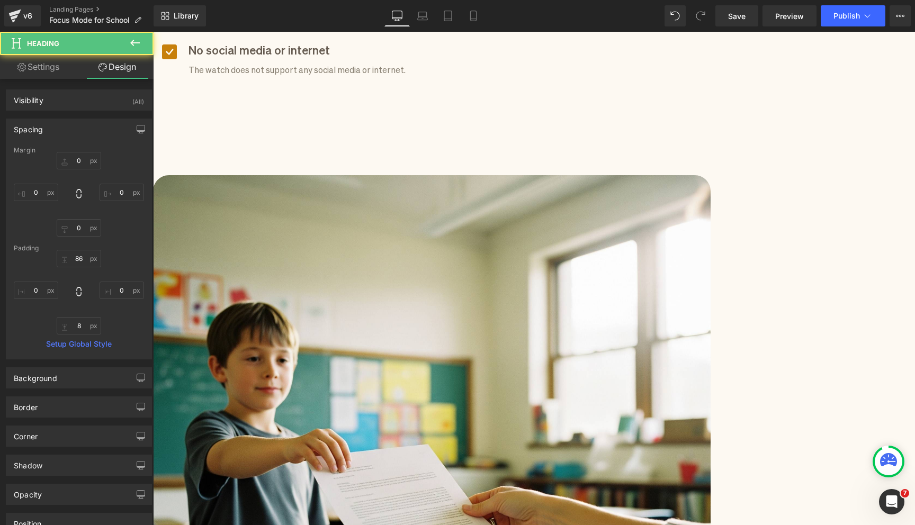
click at [859, 257] on div "Focus mode for schools Heading Eliminating distractions so kids can concentrate…" at bounding box center [534, 523] width 762 height 2413
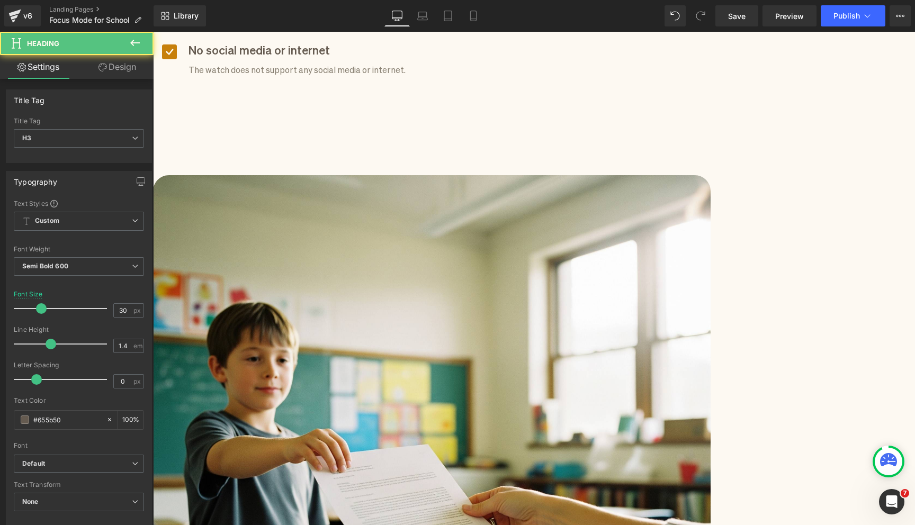
drag, startPoint x: 670, startPoint y: 96, endPoint x: 671, endPoint y: 87, distance: 9.1
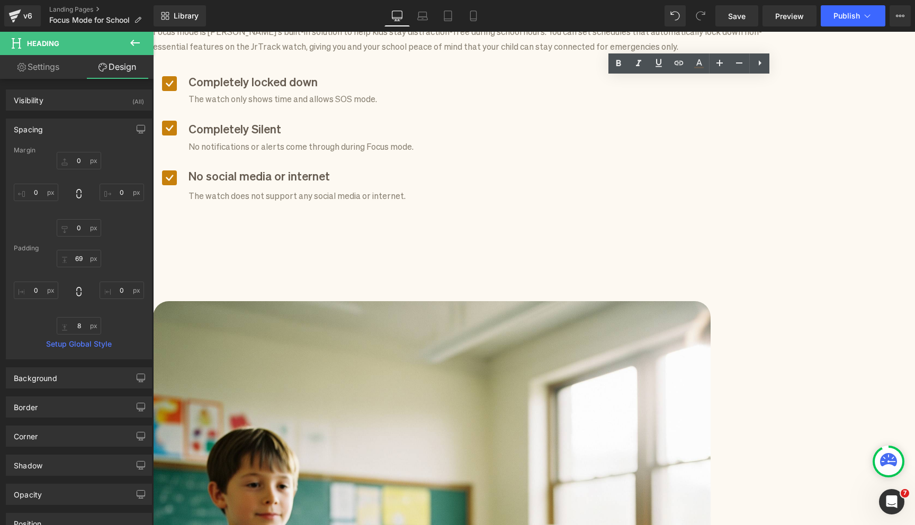
scroll to position [652, 0]
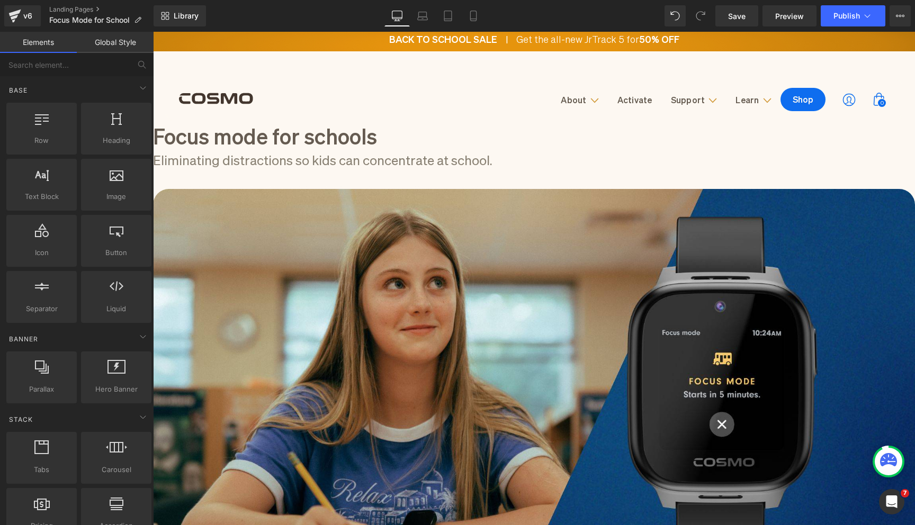
scroll to position [0, 0]
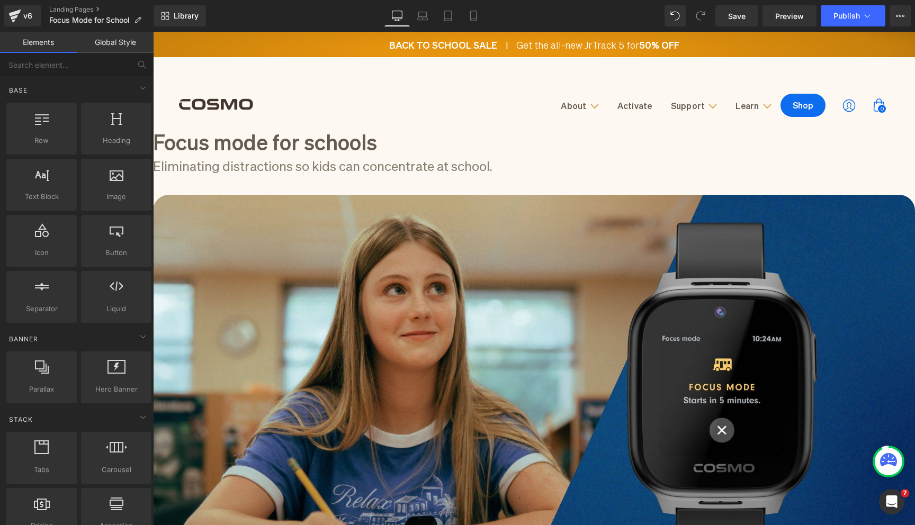
click at [444, 156] on h1 "Focus mode for schools" at bounding box center [534, 141] width 762 height 30
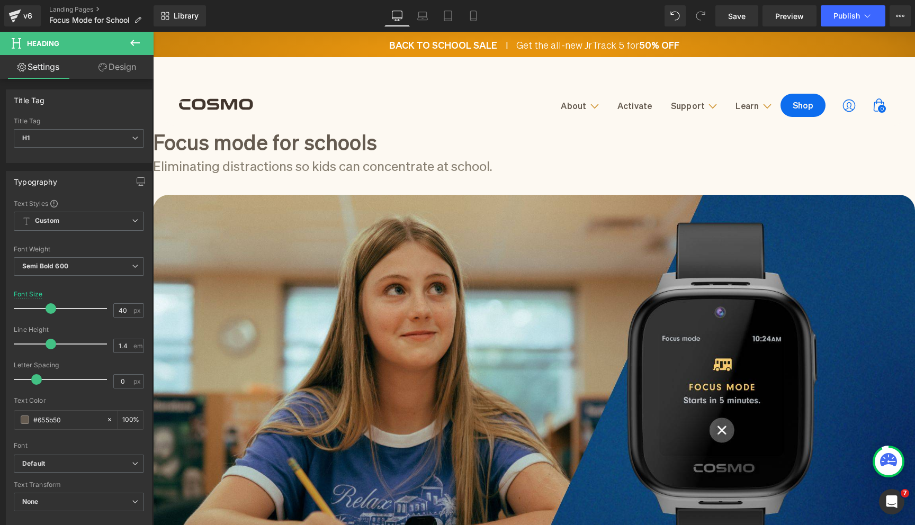
click at [444, 156] on h1 "Focus mode for schools" at bounding box center [534, 141] width 762 height 30
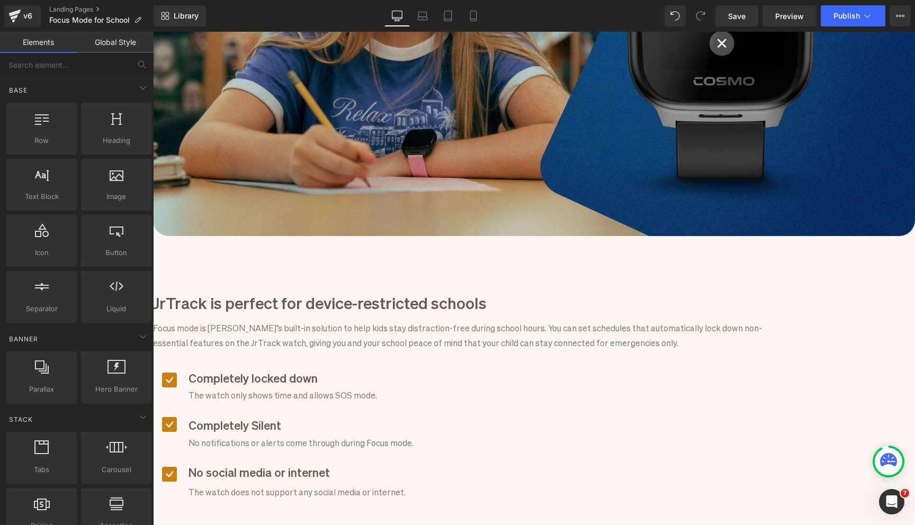
scroll to position [542, 0]
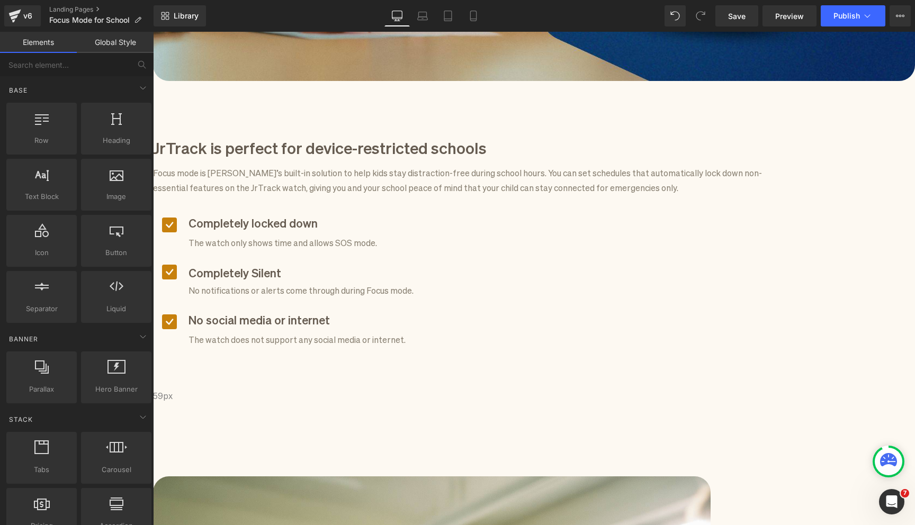
click at [265, 235] on p "The watch only shows time and allows SOS mode." at bounding box center [300, 242] width 225 height 14
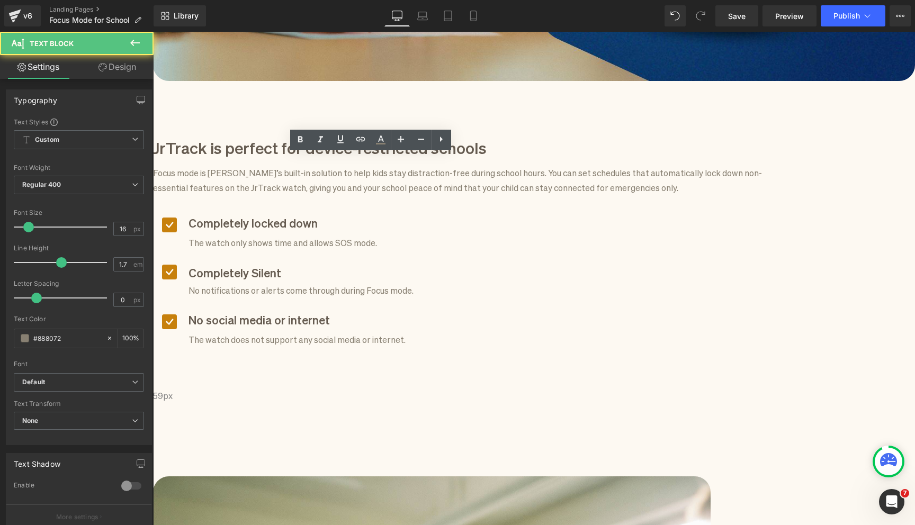
click at [260, 235] on p "The watch only shows time and allows SOS mode." at bounding box center [300, 242] width 225 height 14
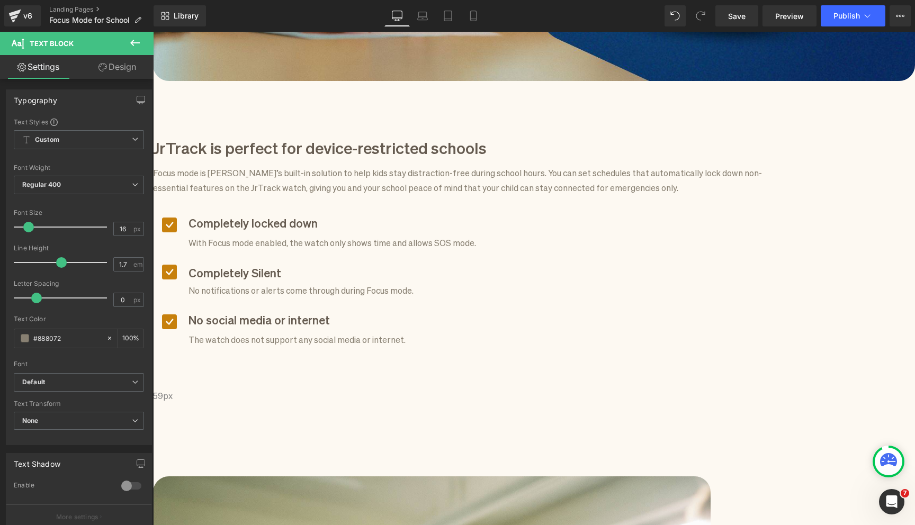
click at [573, 264] on div "Icon Completely locked down Text Block With Focus mode enabled, the watch only …" at bounding box center [462, 292] width 619 height 160
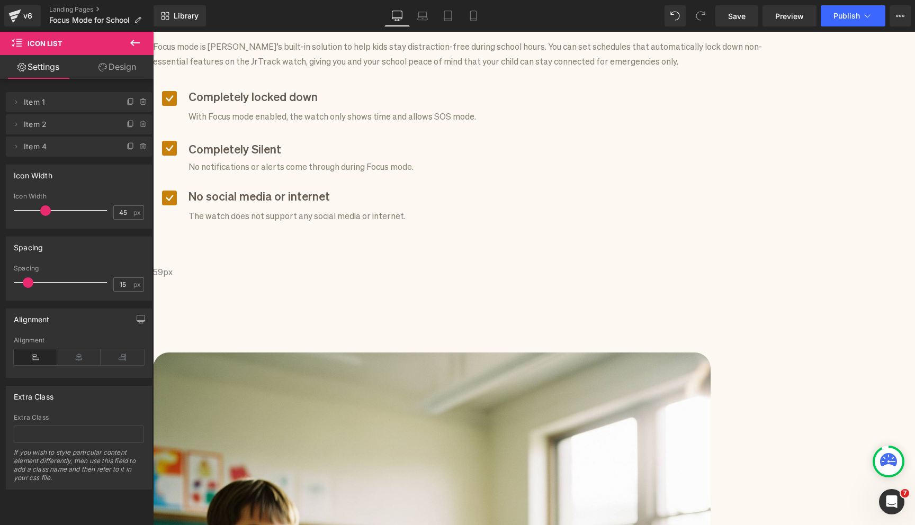
scroll to position [765, 0]
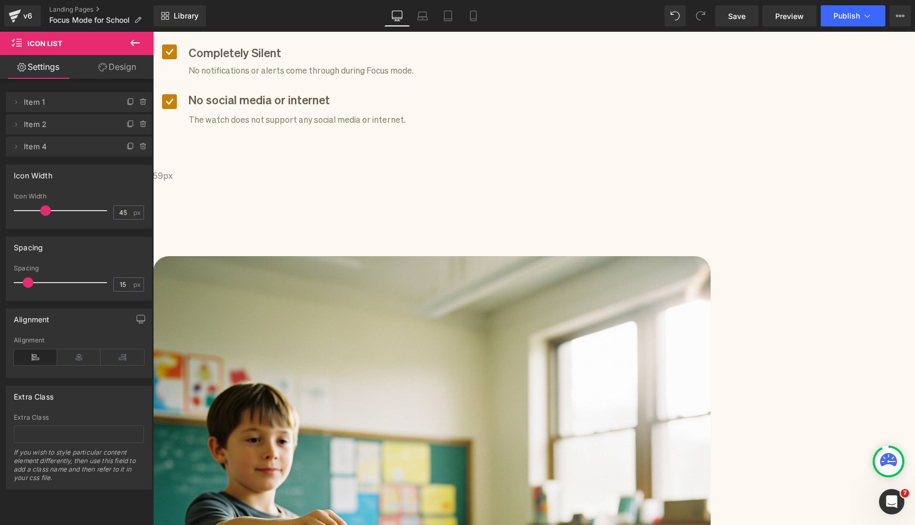
click at [742, 27] on div "Library Desktop Desktop Laptop Tablet Mobile Save Preview Publish Scheduled Vie…" at bounding box center [534, 16] width 761 height 32
click at [739, 19] on span "Save" at bounding box center [736, 16] width 17 height 11
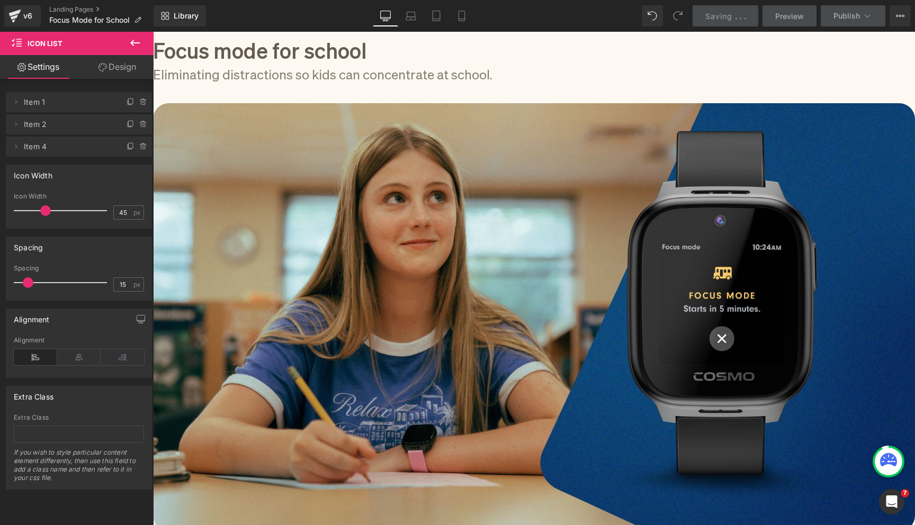
scroll to position [90, 0]
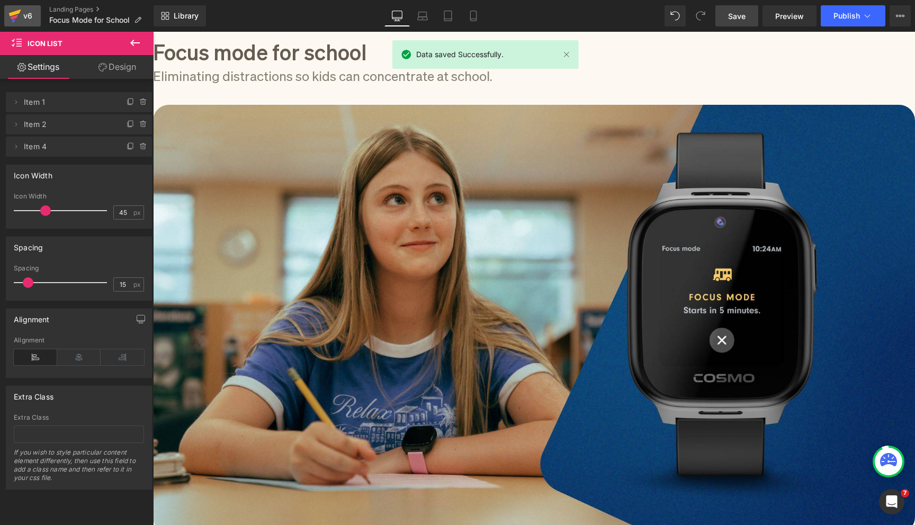
click at [28, 21] on div "v6" at bounding box center [27, 16] width 13 height 14
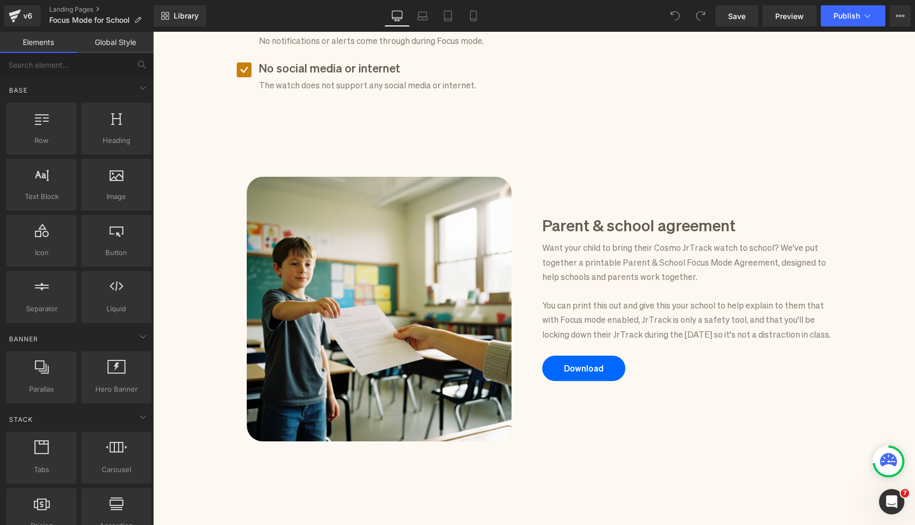
scroll to position [881, 0]
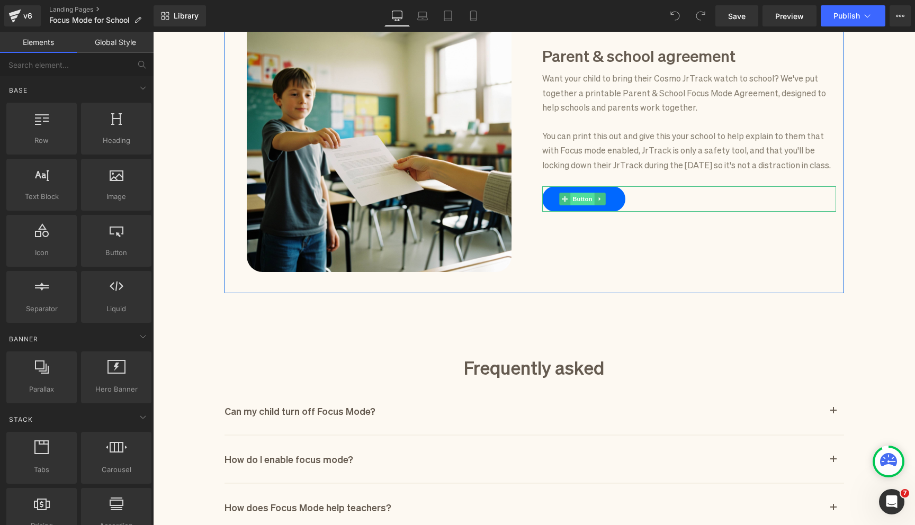
click at [581, 205] on span "Button" at bounding box center [583, 199] width 24 height 13
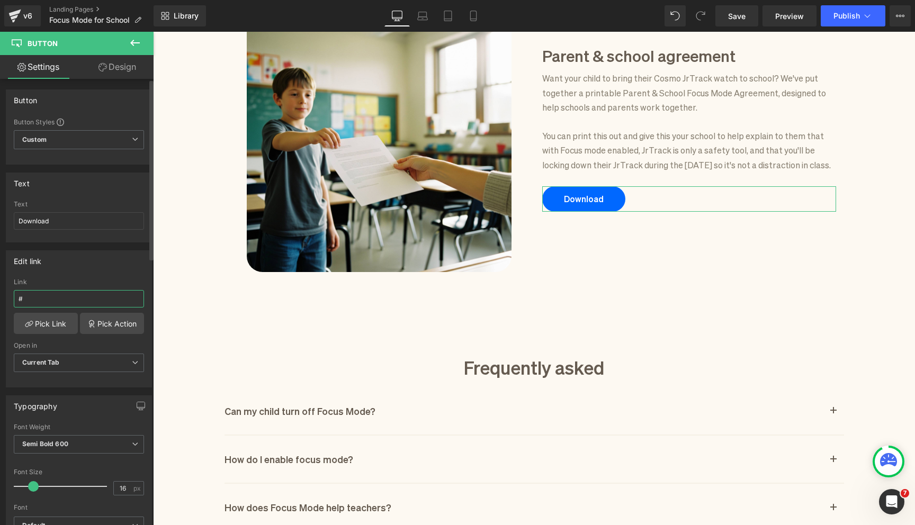
click at [68, 300] on input "#" at bounding box center [79, 298] width 130 height 17
paste input "https://cdn.shopify.com/s/files/1/0420/6949/1880/files/Cosmo_FocusMode_School_A…"
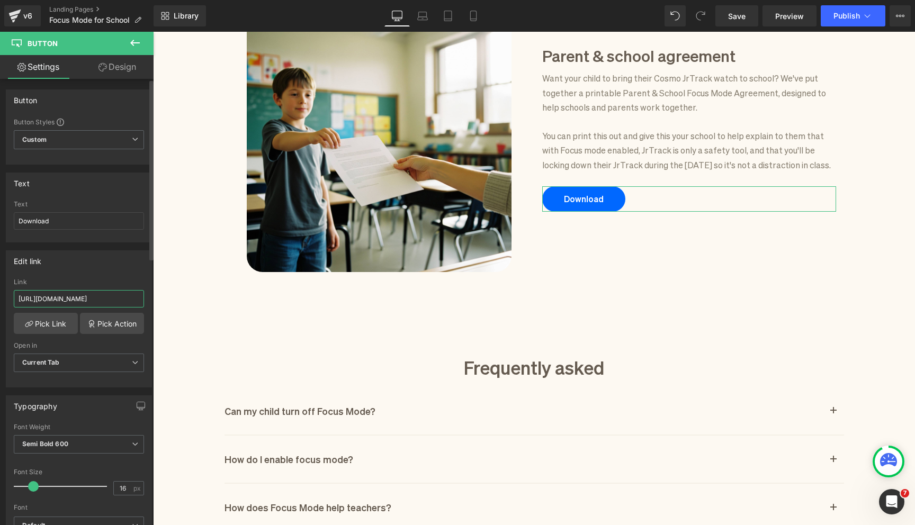
type input "https://cdn.shopify.com/s/files/1/0420/6949/1880/files/Cosmo_FocusMode_School_A…"
click at [76, 266] on div "Edit link" at bounding box center [78, 261] width 145 height 20
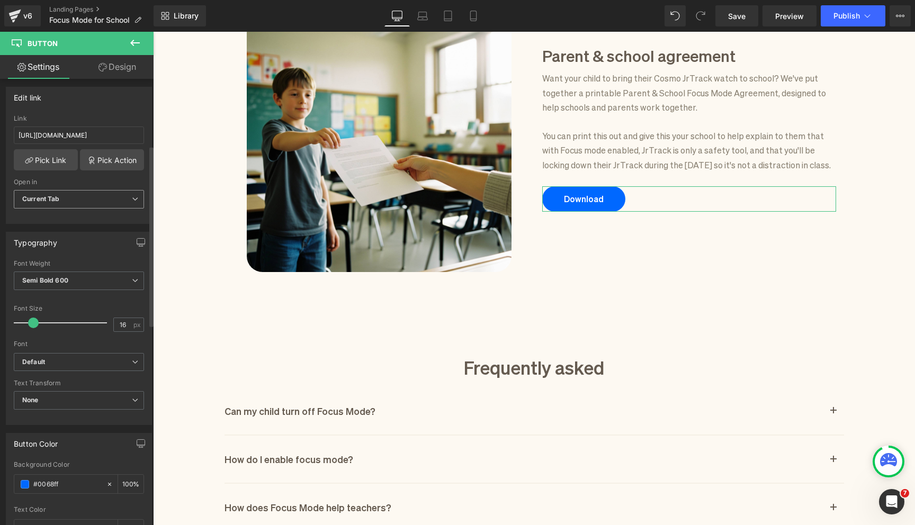
scroll to position [165, 0]
click at [51, 485] on input "#0068ff" at bounding box center [67, 484] width 68 height 12
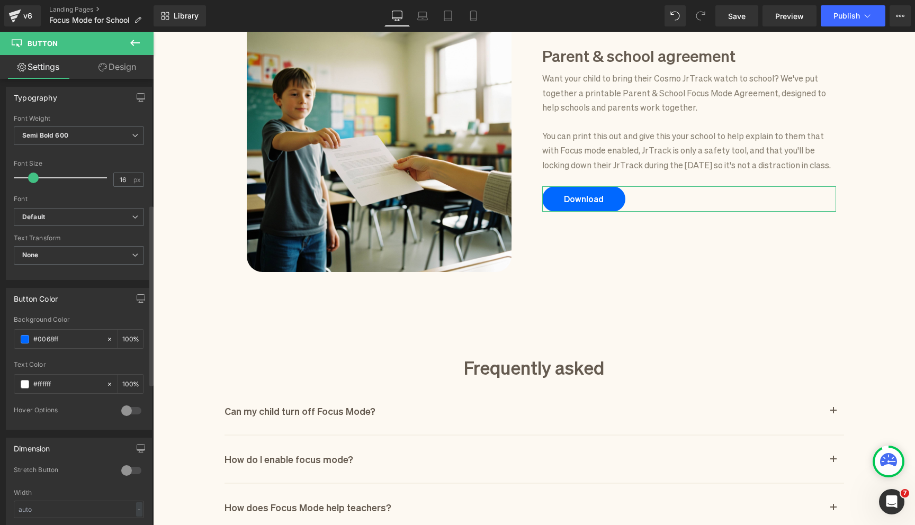
scroll to position [310, 0]
click at [132, 409] on div at bounding box center [131, 409] width 25 height 17
click at [60, 452] on input "text" at bounding box center [67, 451] width 68 height 12
type input "0"
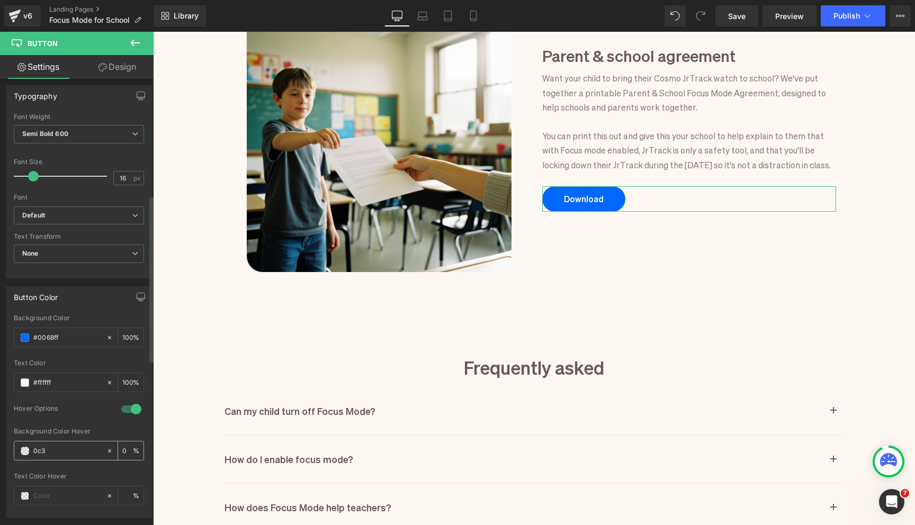
type input "0c32"
type input "13"
type input "0c329"
type input "0"
type input "0c329a"
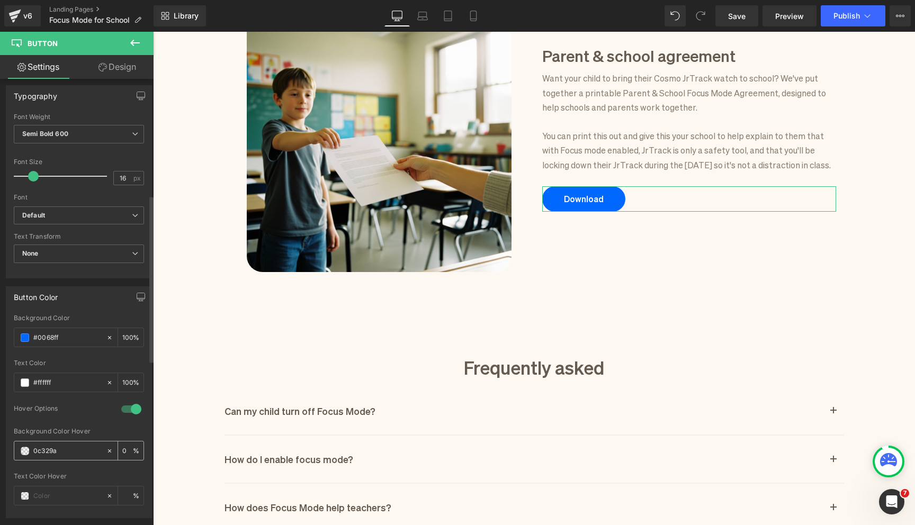
type input "100"
type input "#0c329a"
click at [25, 495] on span at bounding box center [25, 496] width 8 height 8
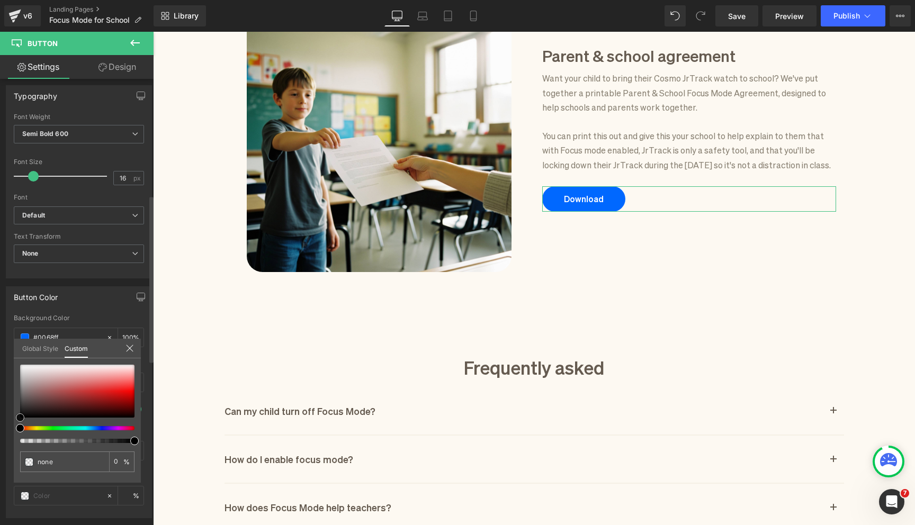
type input "#efeaea"
type input "100"
type input "#efeaea"
type input "100"
type input "#ffffff"
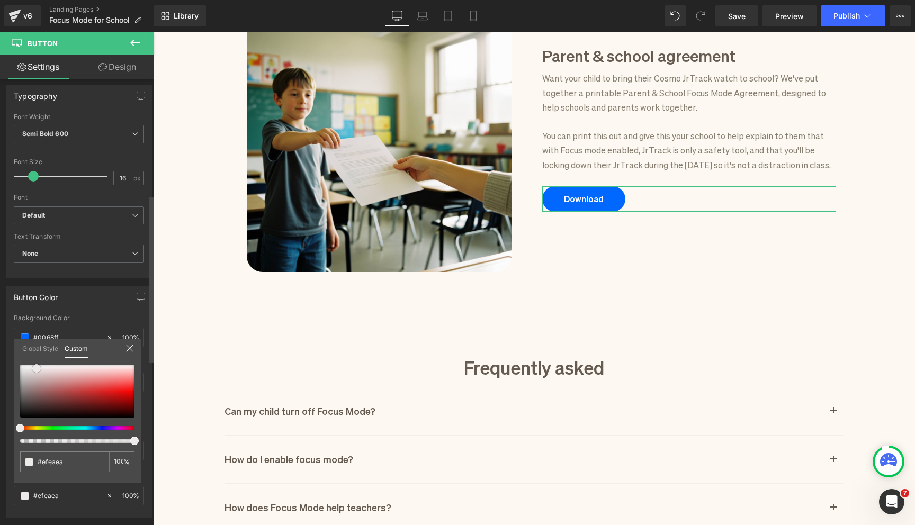
type input "#ffffff"
drag, startPoint x: 37, startPoint y: 368, endPoint x: 0, endPoint y: 345, distance: 43.3
click at [0, 345] on div "Button Color rgba(0, 104, 255, 1) Background Color #0068ff 100 % rgba(255, 255,…" at bounding box center [79, 398] width 158 height 240
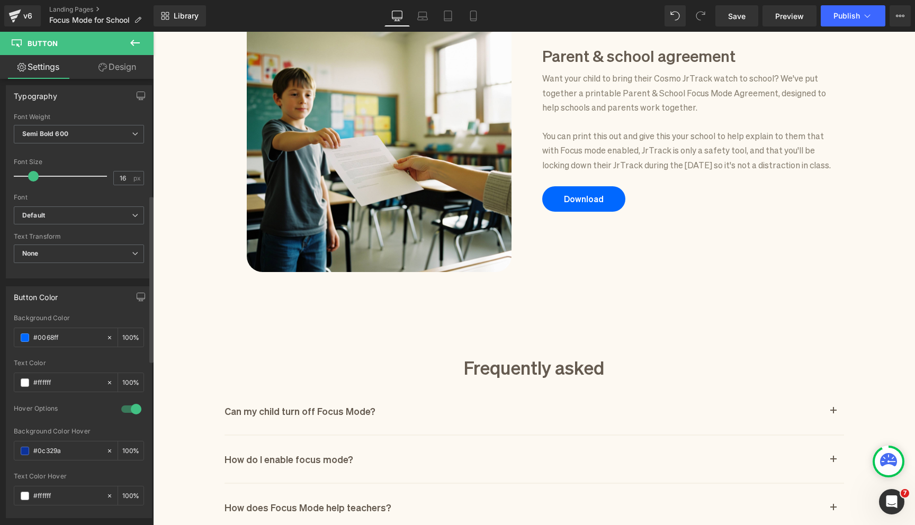
click at [628, 221] on body "Skip to content BACK TO SCHOOL SALE | Get the all-new JrTrack 5 for 50% OFF Abo…" at bounding box center [534, 232] width 762 height 2164
click at [752, 13] on link "Save" at bounding box center [736, 15] width 43 height 21
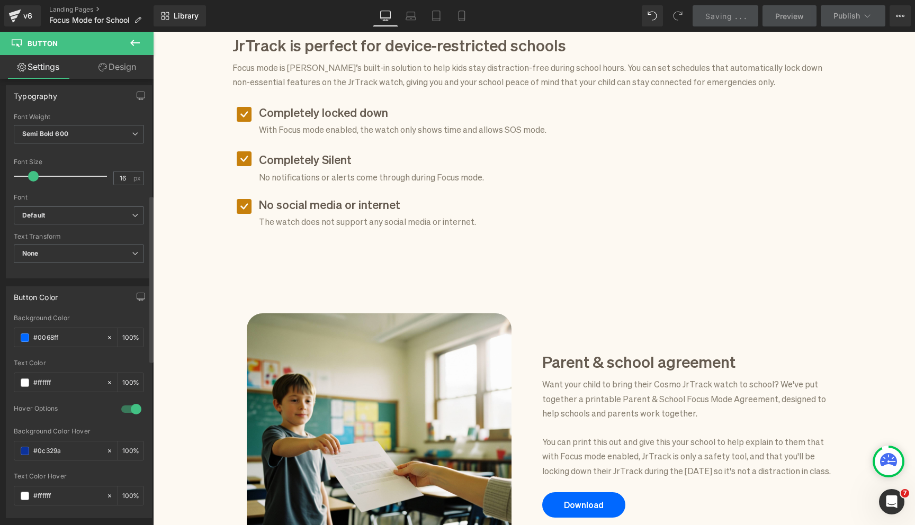
scroll to position [805, 0]
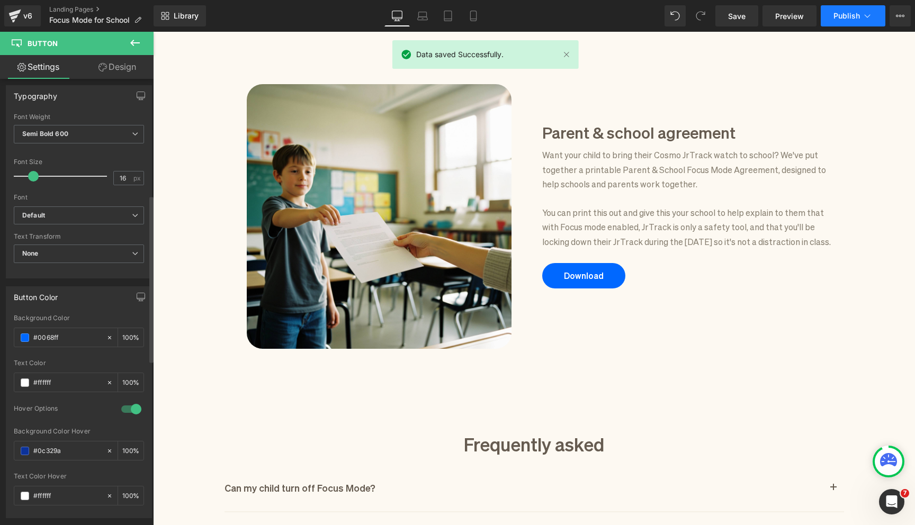
click at [839, 19] on span "Publish" at bounding box center [846, 16] width 26 height 8
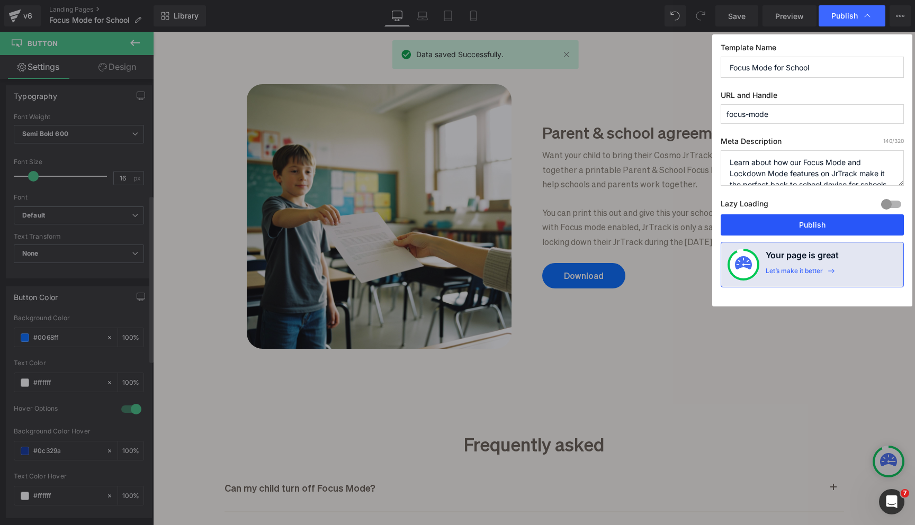
click at [791, 224] on button "Publish" at bounding box center [812, 224] width 183 height 21
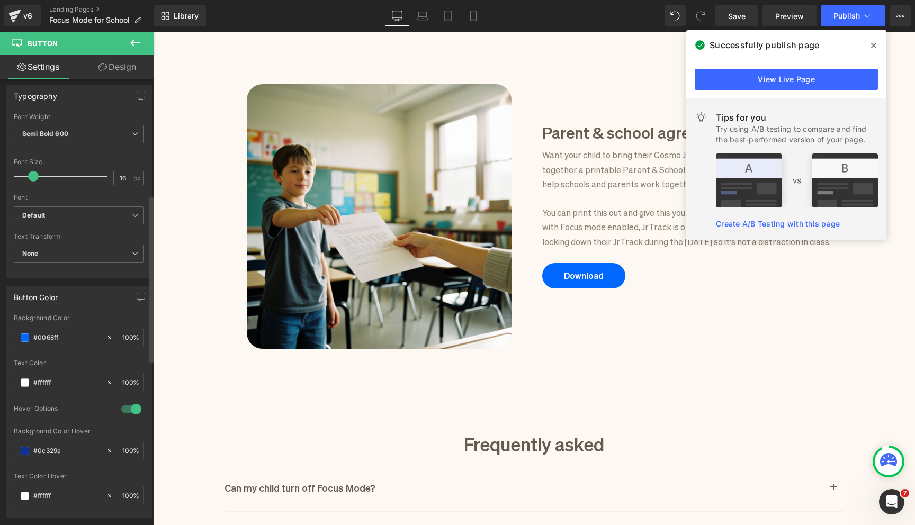
click at [873, 44] on icon at bounding box center [873, 45] width 5 height 8
